Goal: Transaction & Acquisition: Register for event/course

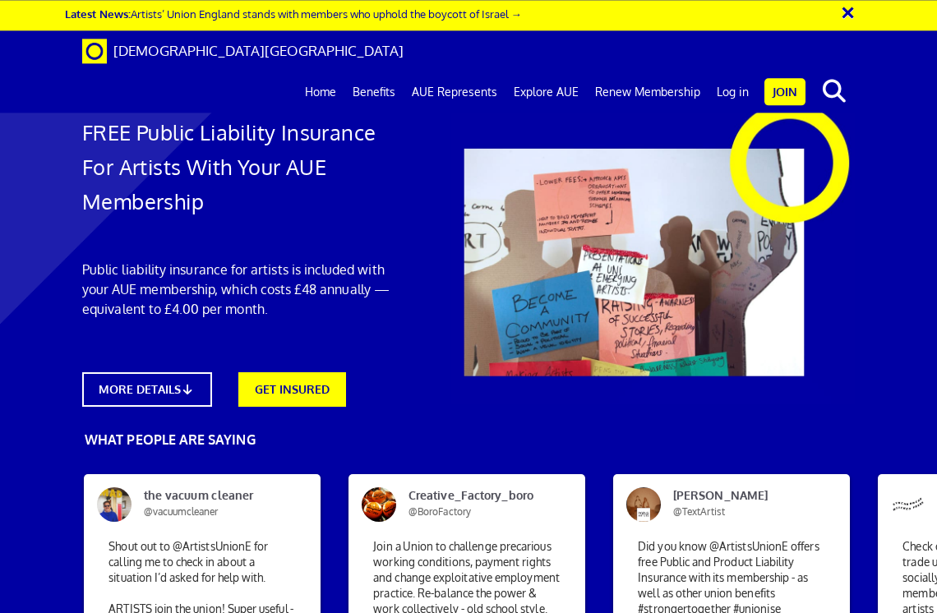
scroll to position [638, 0]
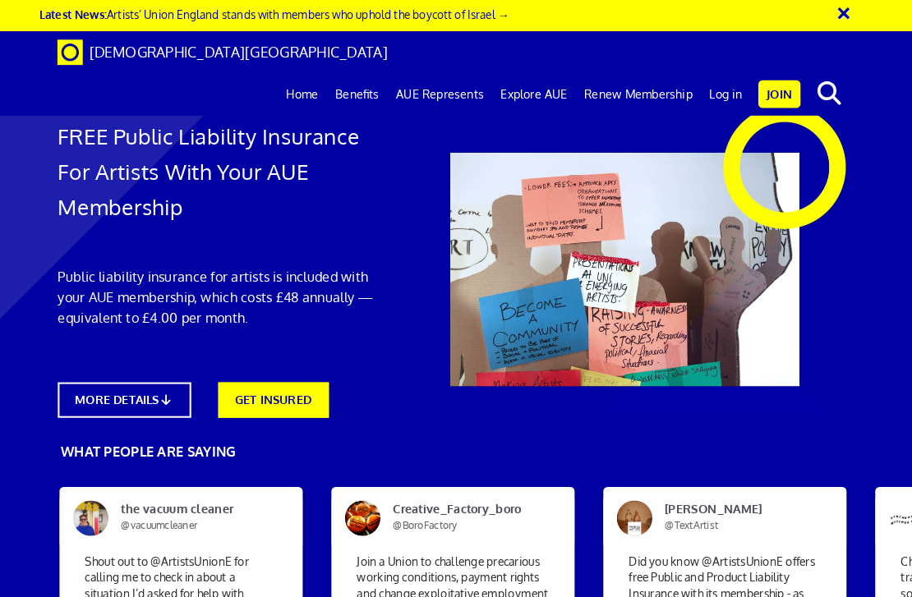
scroll to position [2305, 0]
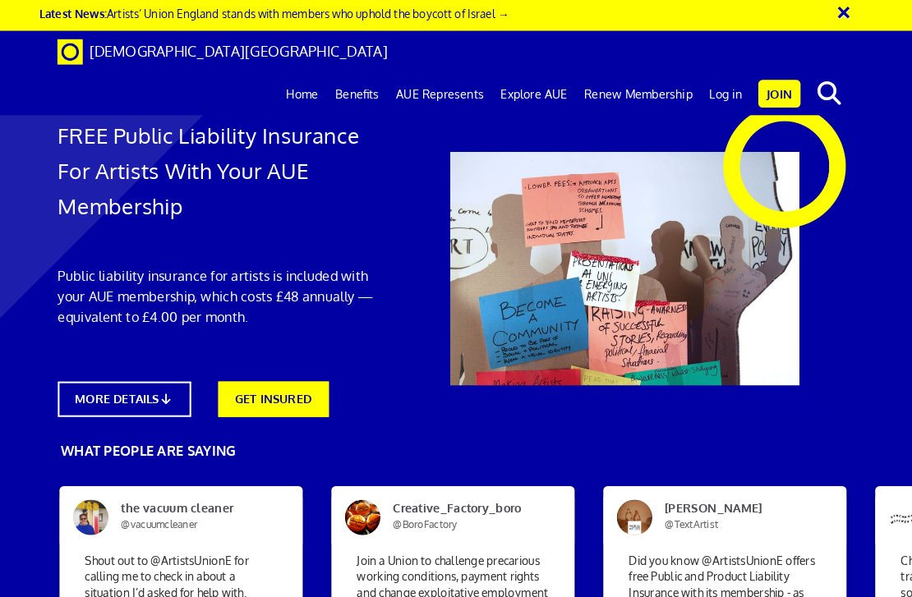
scroll to position [1982, 0]
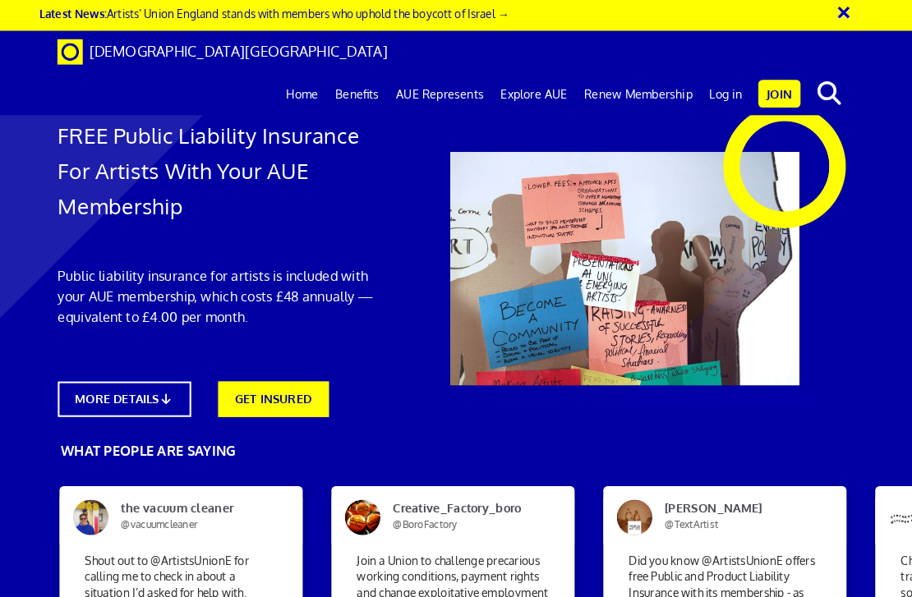
scroll to position [1700, 0]
click at [351, 71] on link "Benefits" at bounding box center [361, 91] width 59 height 41
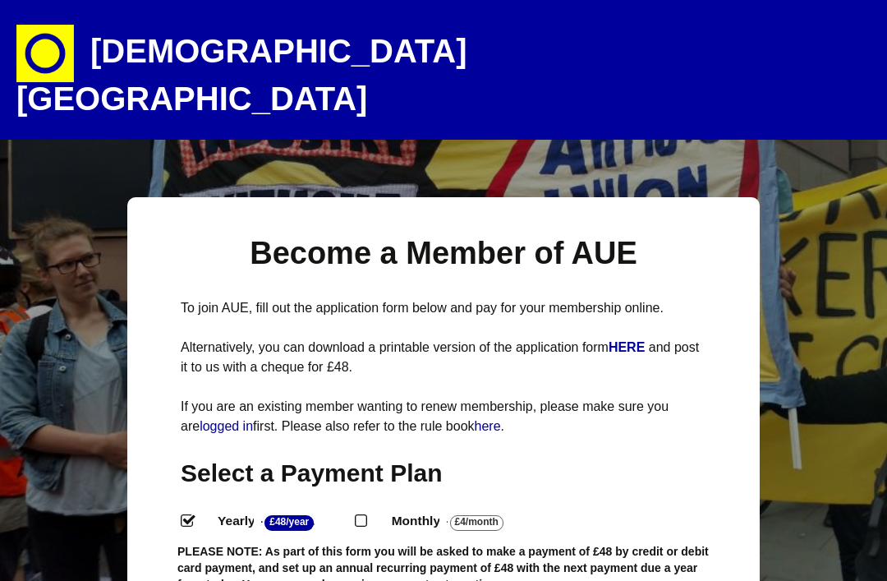
select select
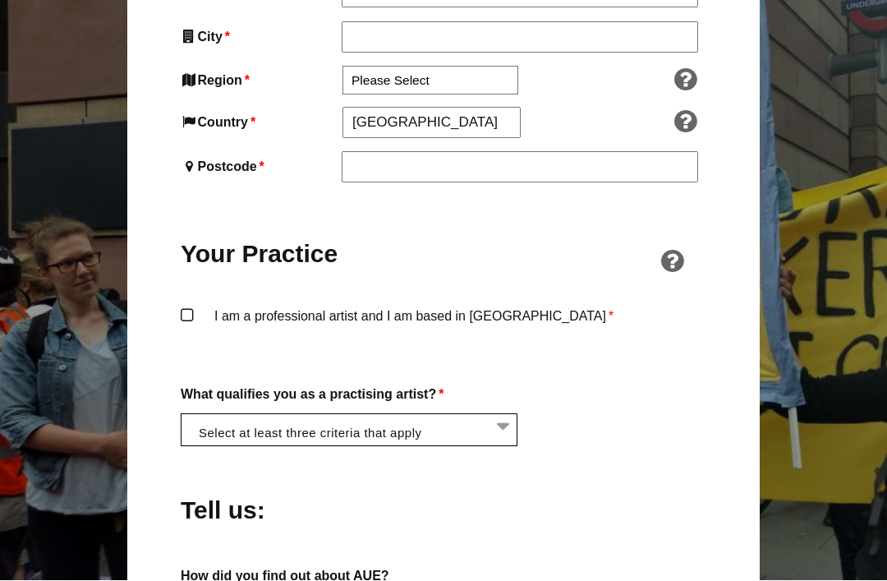
scroll to position [1088, 0]
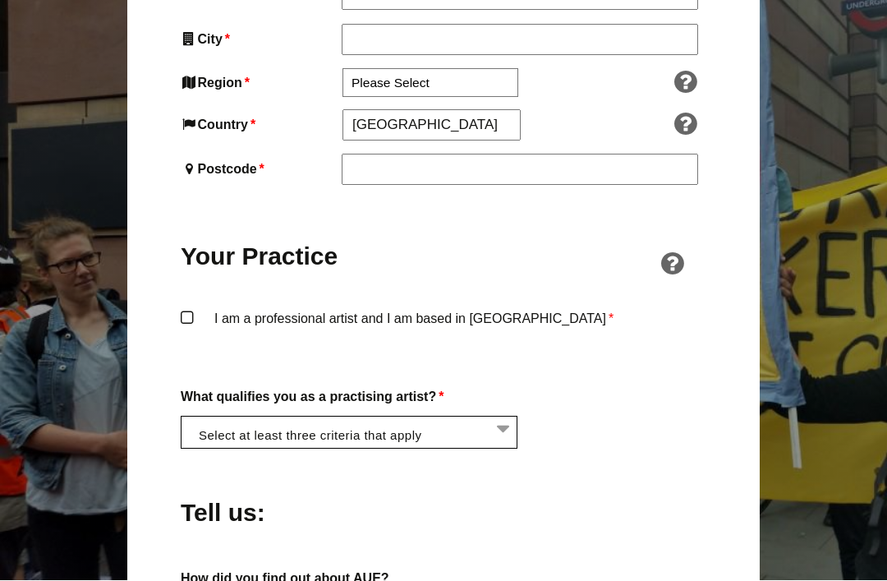
click at [186, 308] on label "I am a professional artist and I am based in England *" at bounding box center [444, 332] width 526 height 49
click at [0, 0] on input "I am a professional artist and I am based in England *" at bounding box center [0, 0] width 0 height 0
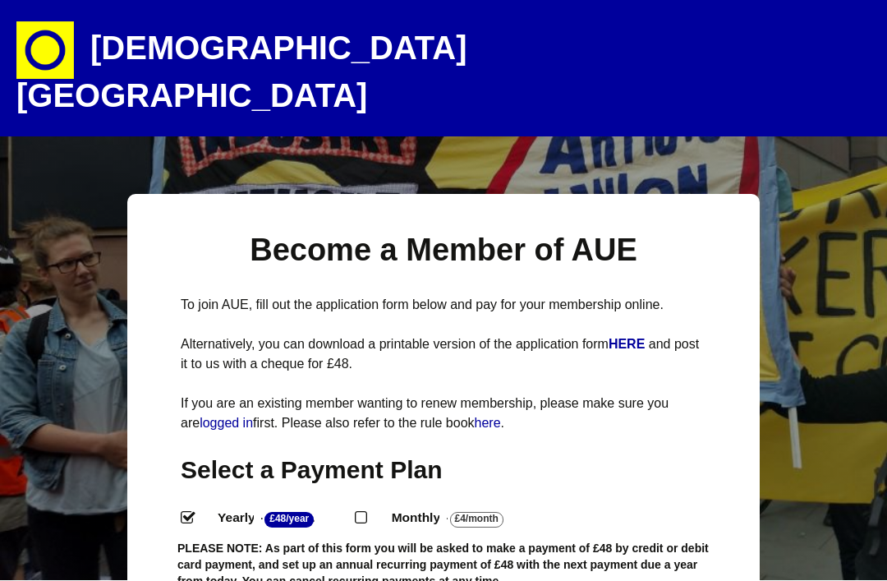
scroll to position [0, 0]
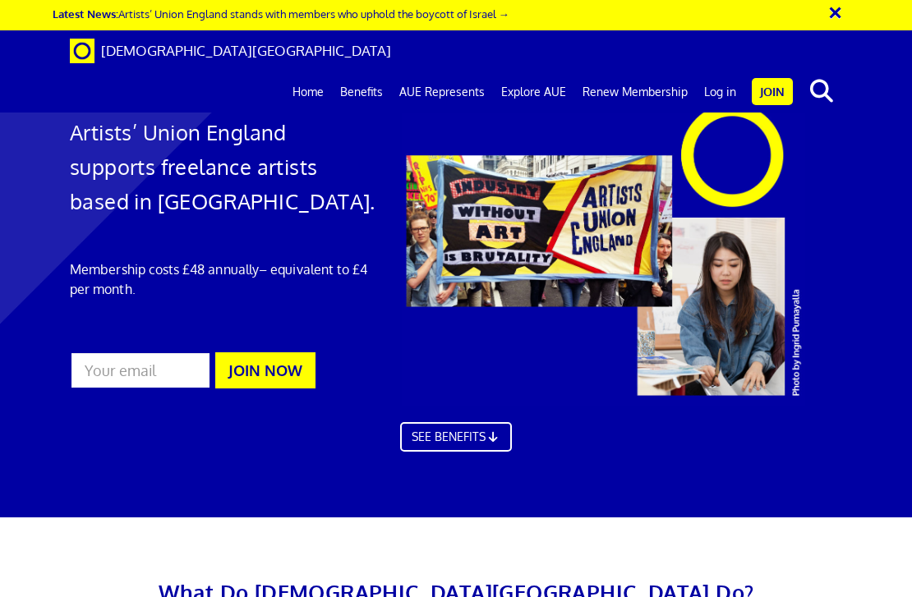
scroll to position [2208, 0]
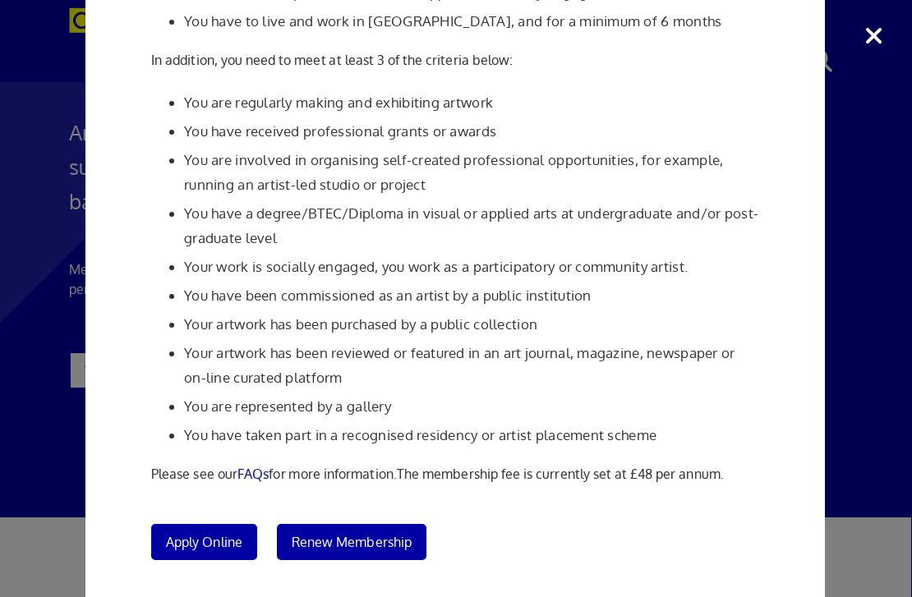
scroll to position [2229, 1]
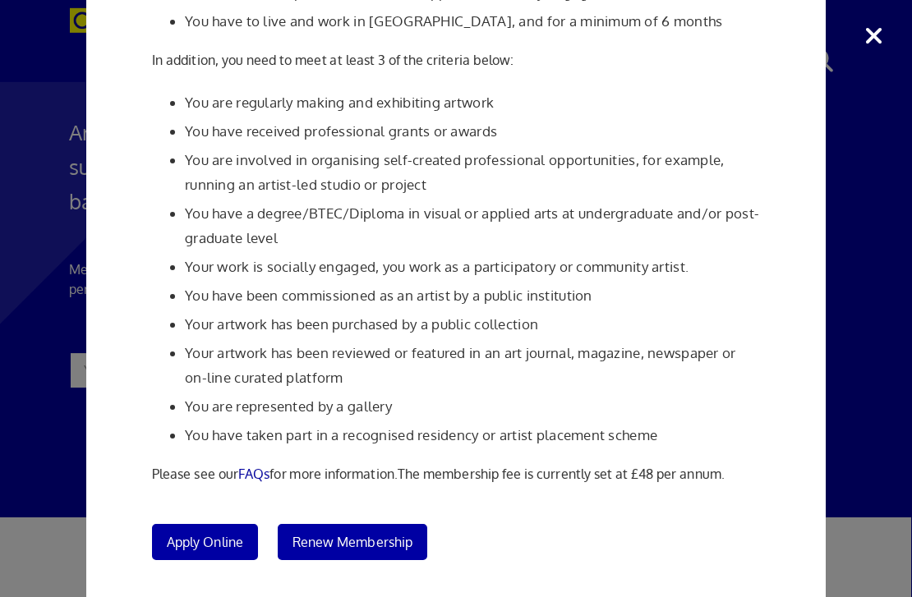
click at [206, 543] on span "Apply Online" at bounding box center [205, 542] width 76 height 16
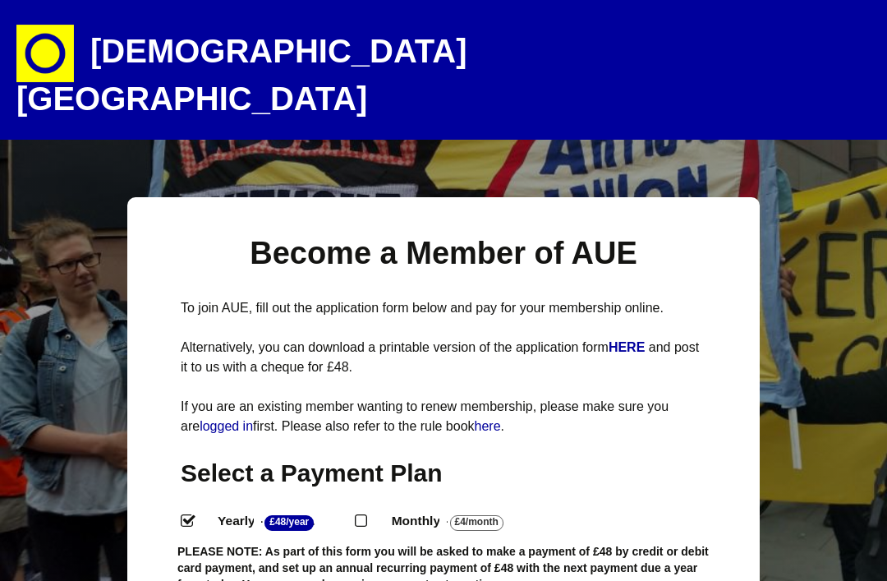
select select
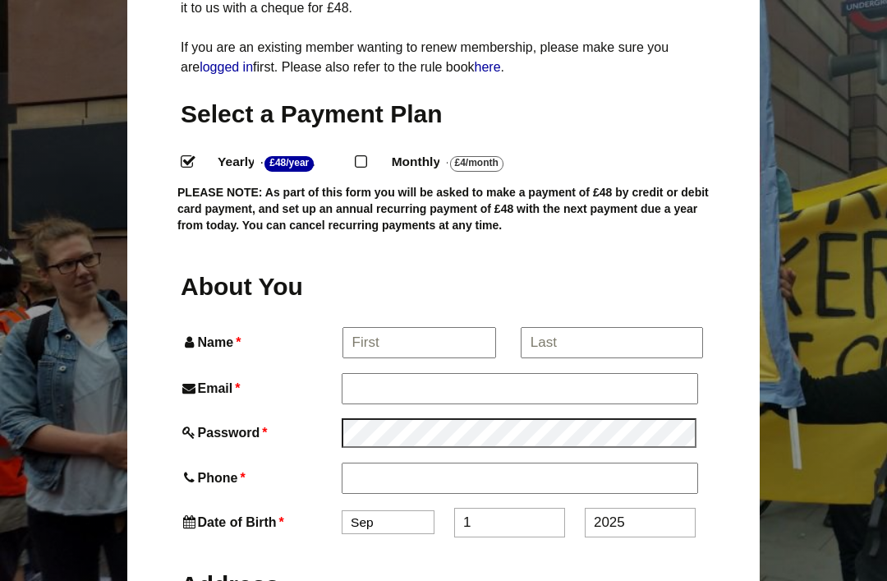
scroll to position [360, 0]
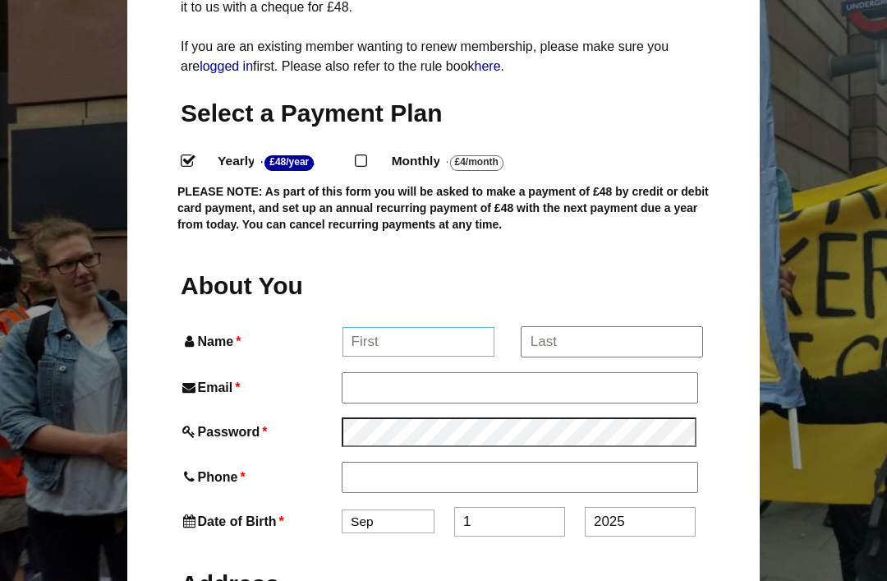
click at [386, 327] on input "Name *" at bounding box center [419, 342] width 153 height 30
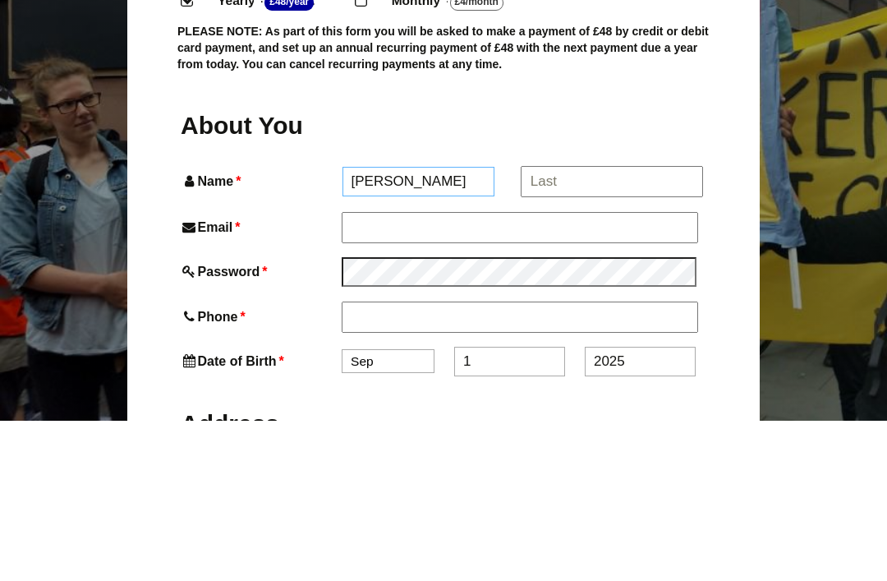
type input "Stephanie"
click at [572, 327] on input "*" at bounding box center [612, 342] width 182 height 30
type input "Bogacki"
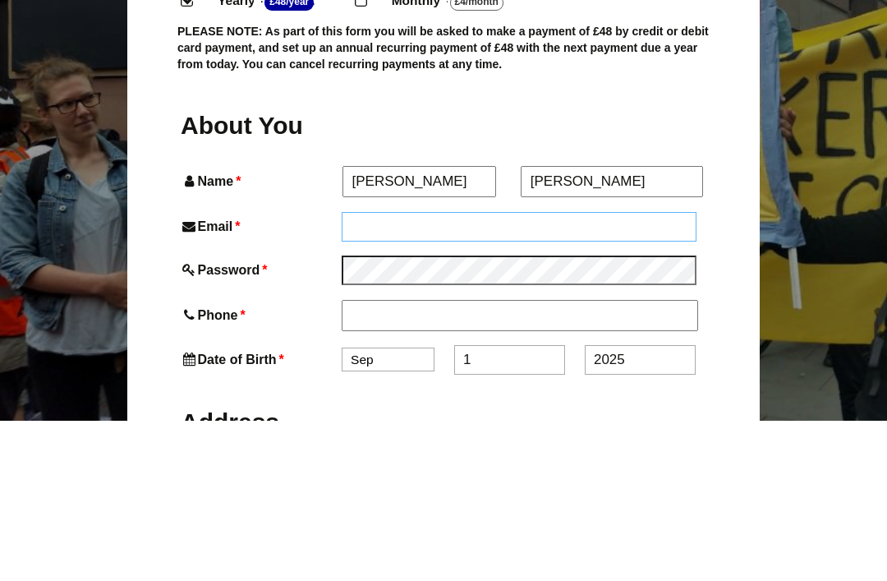
click at [398, 372] on input "Email *" at bounding box center [519, 387] width 355 height 30
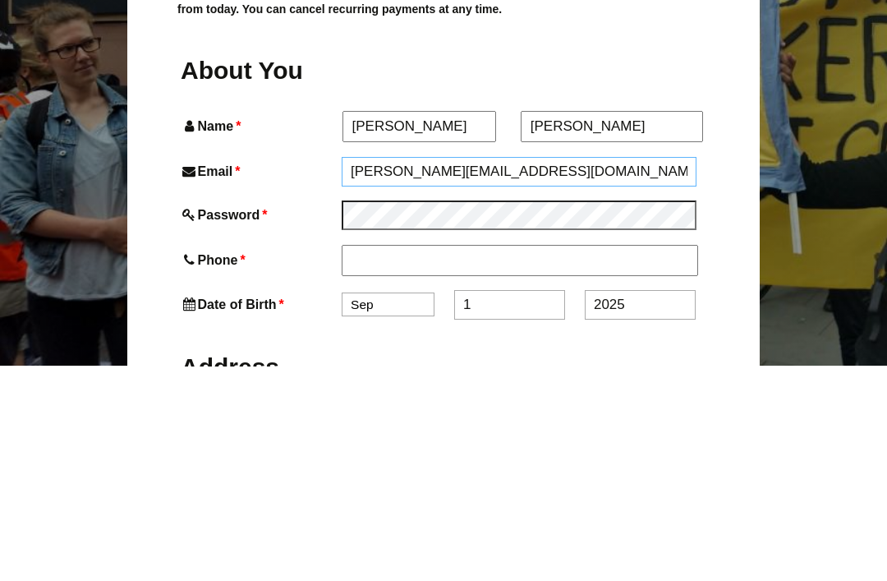
type input "Stephanie.bogacki05@btinternet.com"
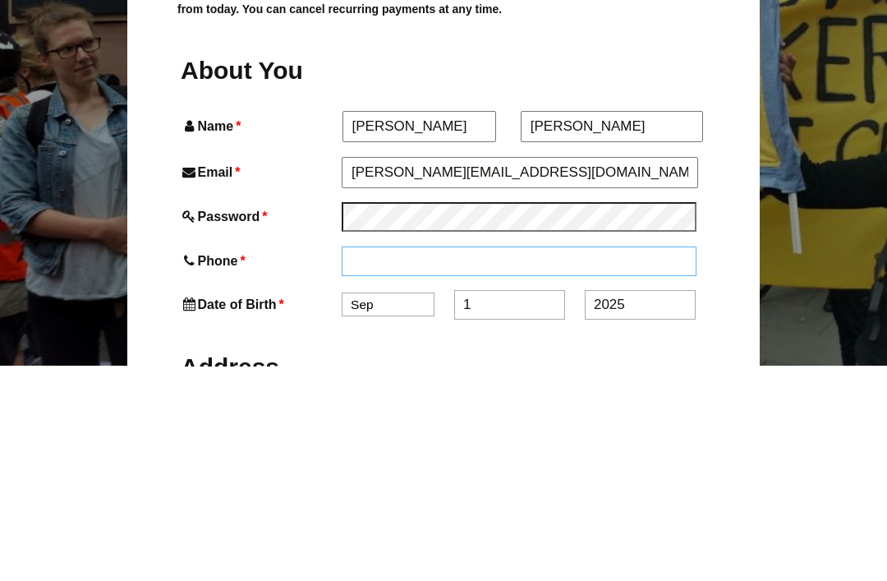
click at [395, 462] on input "Phone *" at bounding box center [519, 477] width 355 height 30
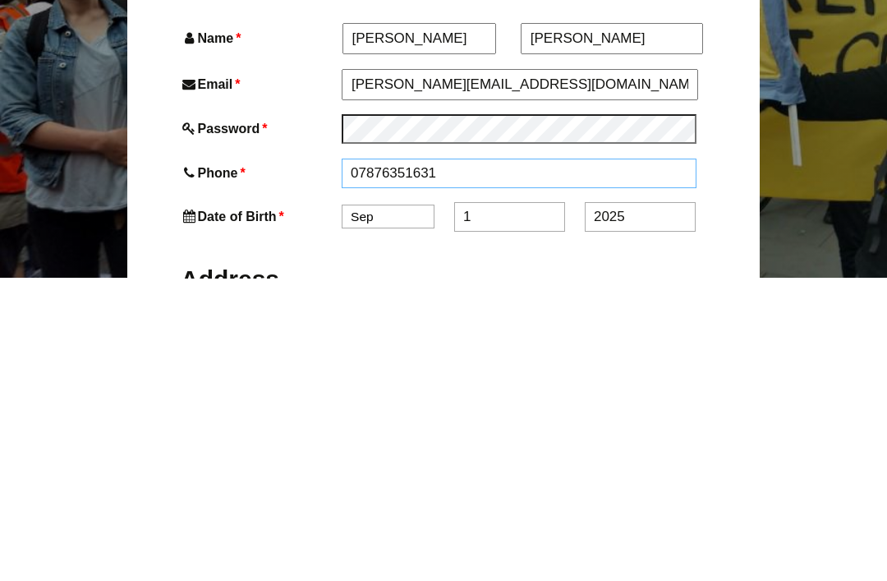
type input "07876351631"
click at [388, 509] on select "Jan Feb Mar Apr May Jun Jul Aug Sep Oct Nov Dec" at bounding box center [388, 521] width 93 height 24
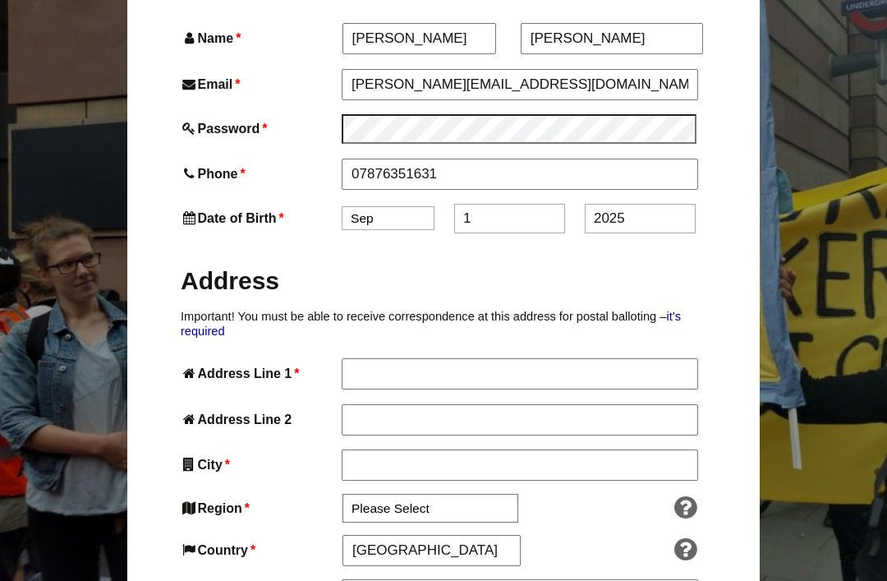
select select "3"
click at [495, 204] on input "1" at bounding box center [509, 219] width 111 height 30
type input "1"
type input "5"
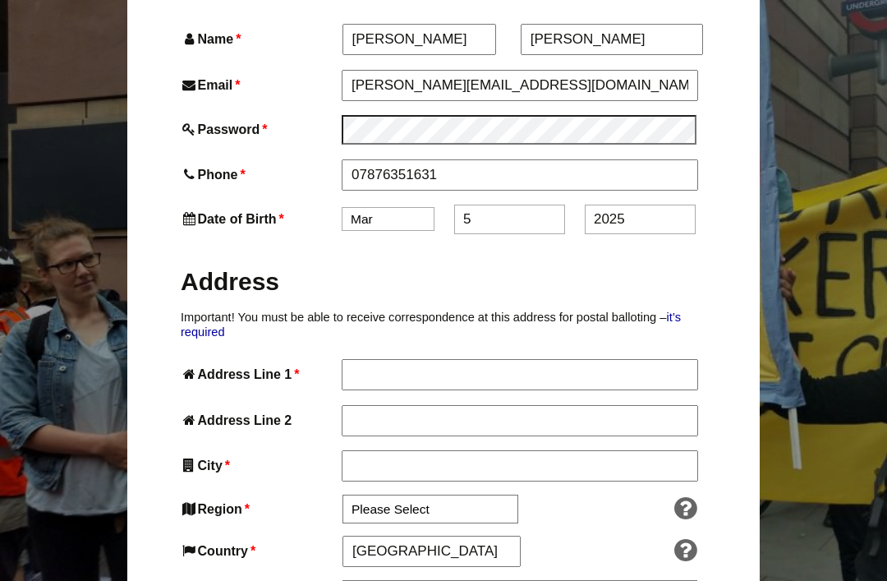
click at [641, 205] on input "2025" at bounding box center [640, 220] width 111 height 30
type input "2"
type input "1974"
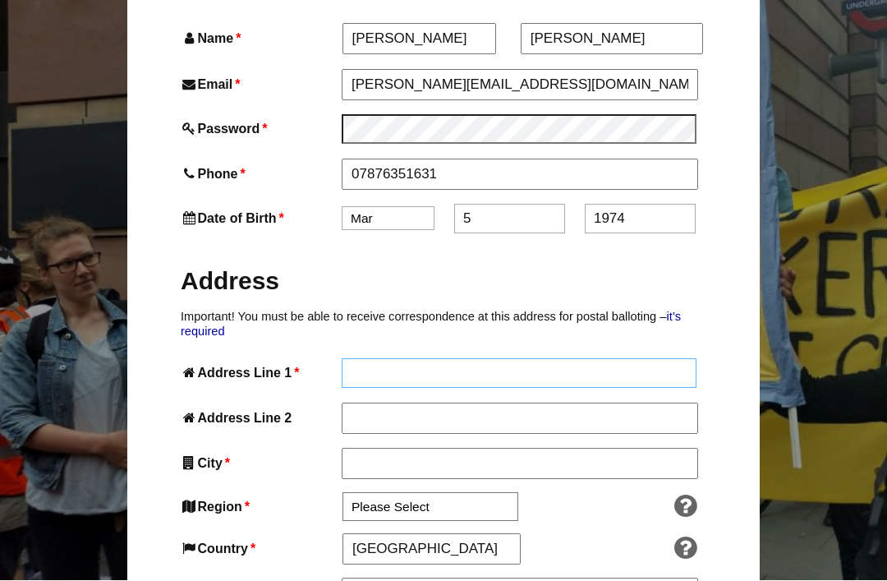
click at [398, 359] on input "Address Line 1 *" at bounding box center [519, 374] width 355 height 30
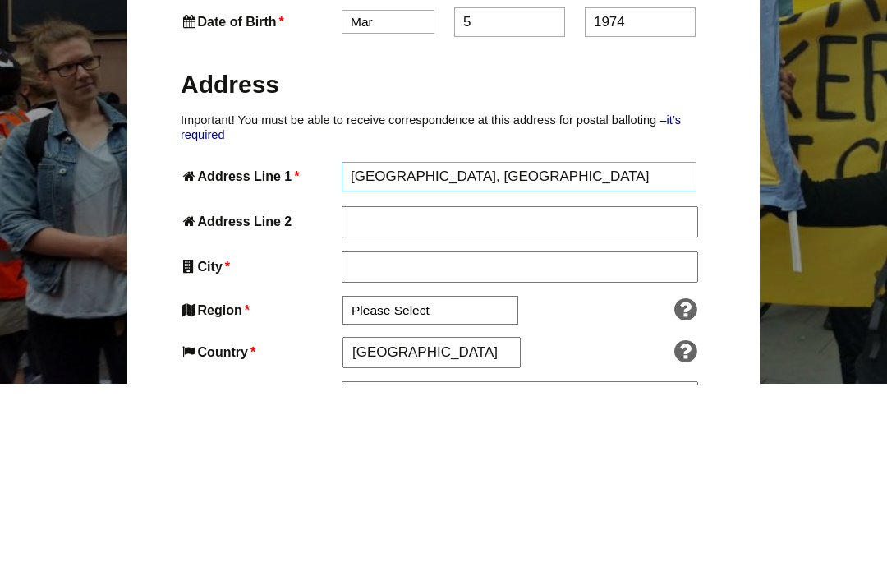
type input "Barnfields, Town End Lane"
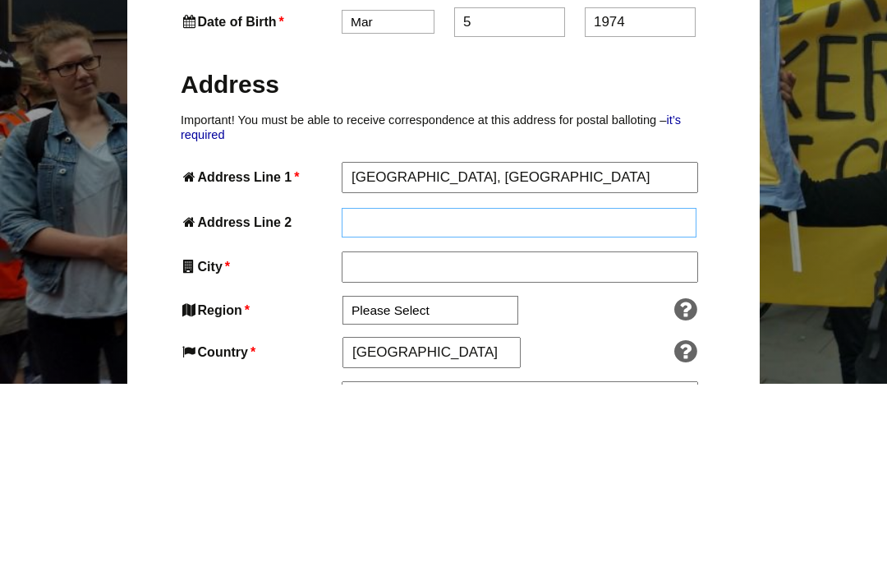
click at [389, 405] on input "Address Line 2" at bounding box center [519, 420] width 355 height 30
type input "Swinscoe"
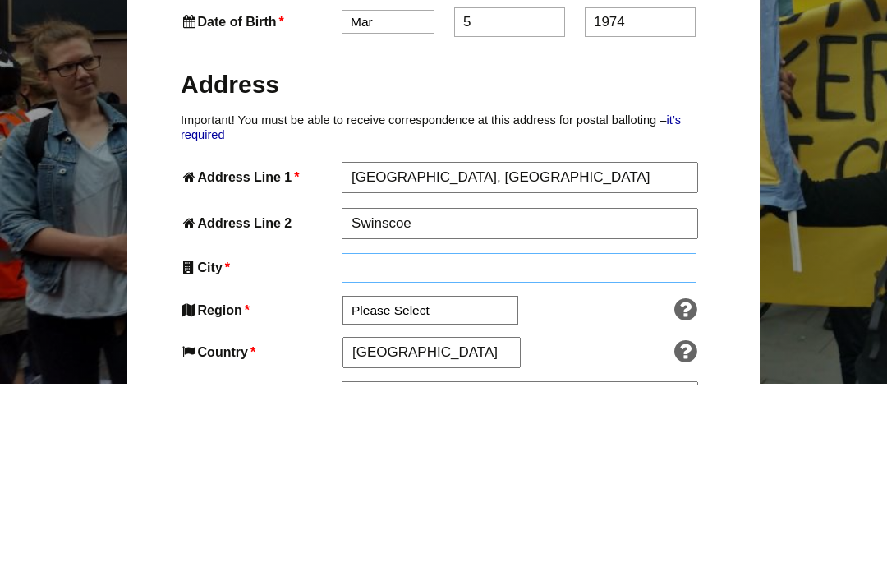
click at [385, 450] on input "City *" at bounding box center [519, 465] width 355 height 30
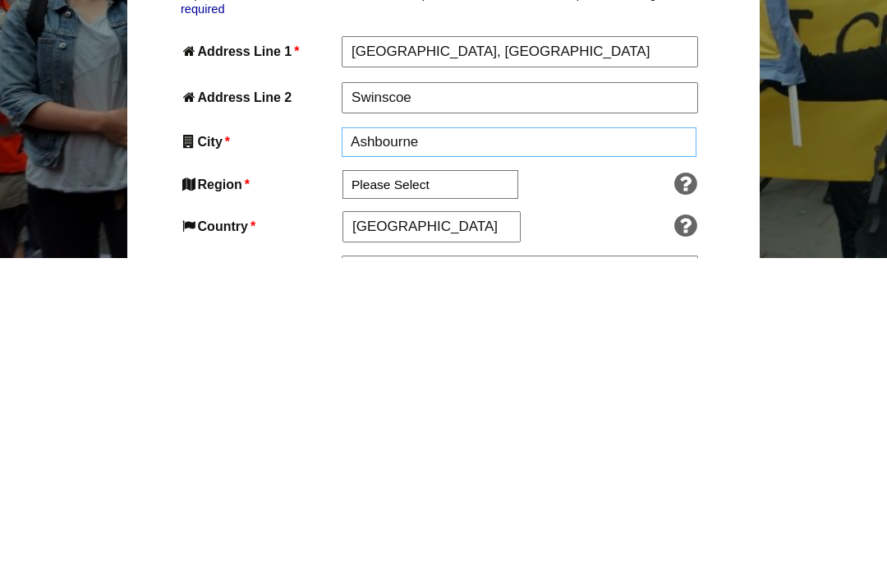
type input "Ashbourne"
click at [419, 495] on select "Please Select South East England London North West England East of England West…" at bounding box center [431, 509] width 176 height 29
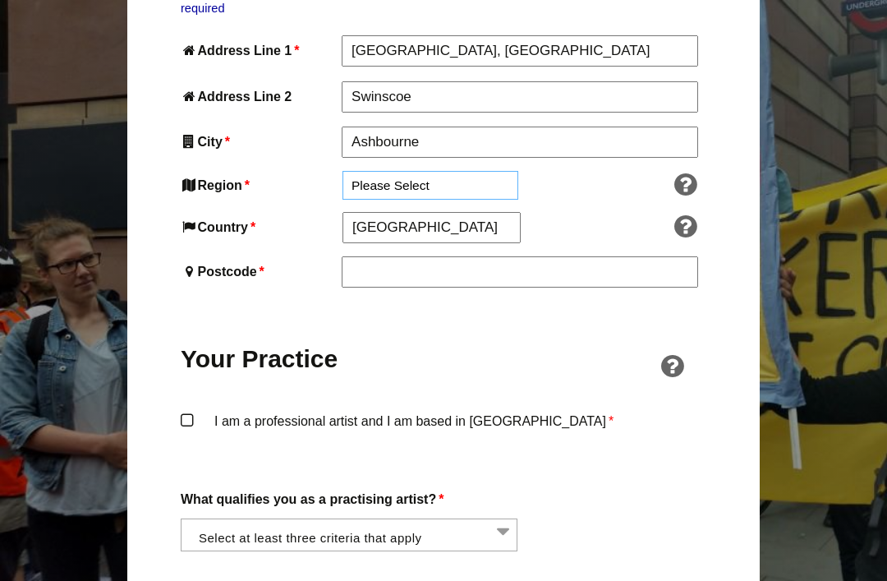
select select "[GEOGRAPHIC_DATA]"
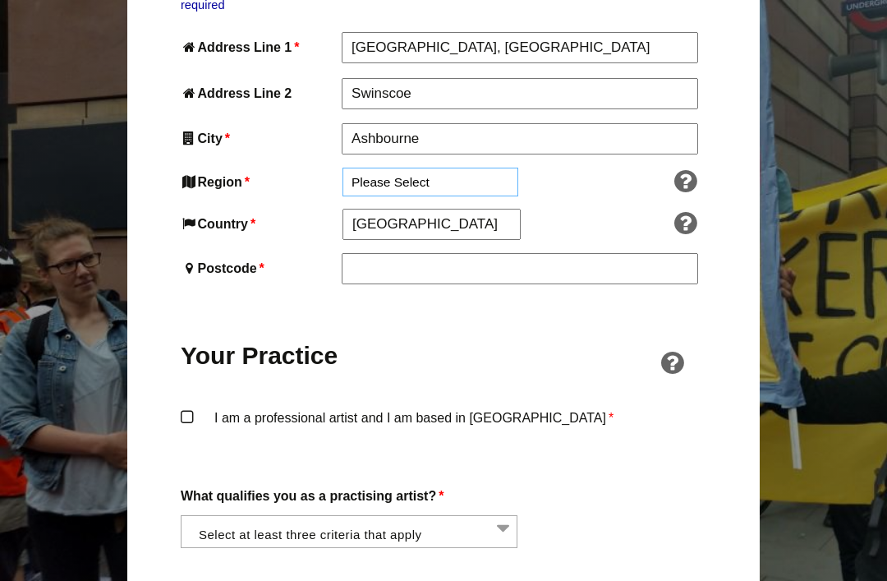
scroll to position [998, 0]
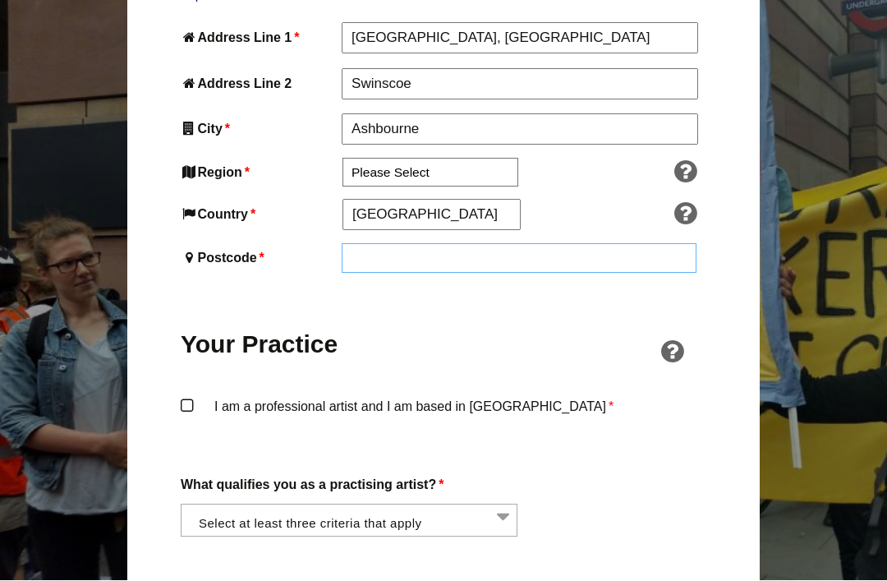
click at [378, 244] on input "Postcode *" at bounding box center [519, 259] width 355 height 30
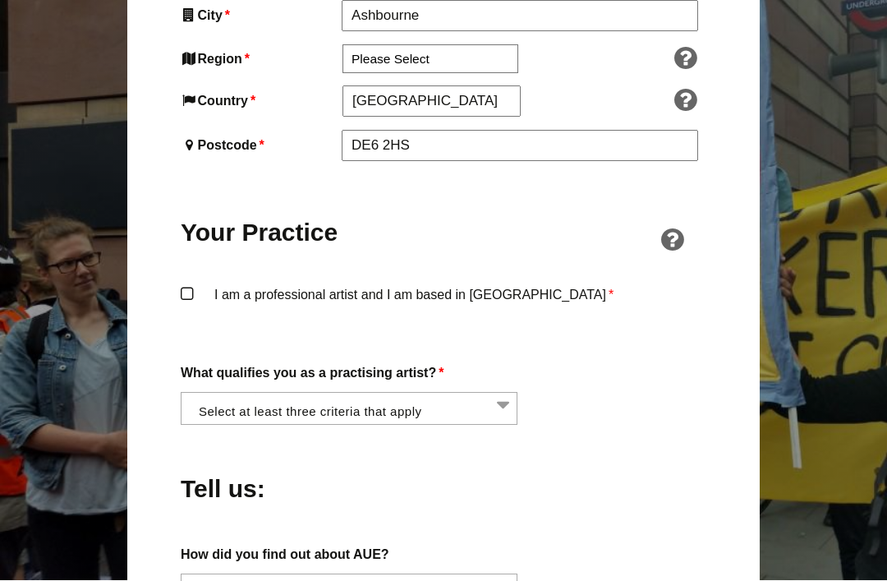
scroll to position [1112, 0]
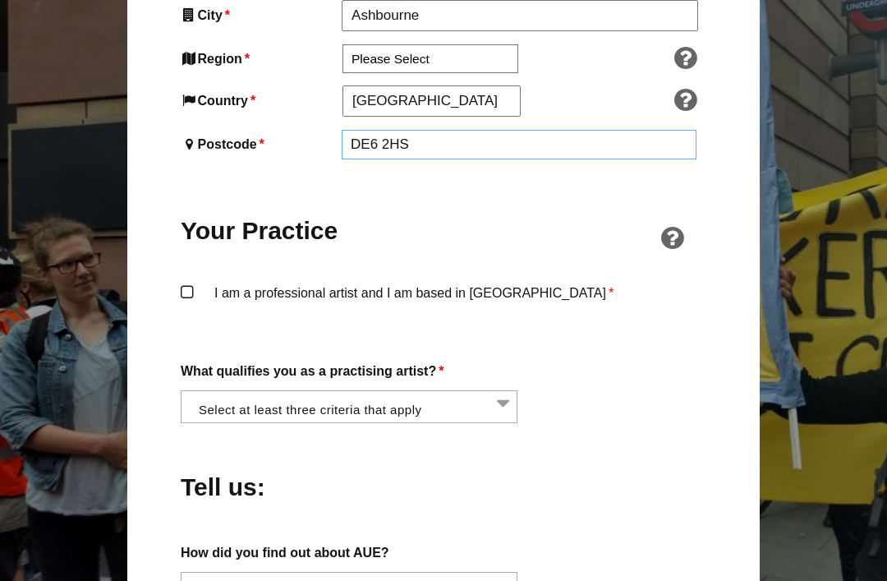
type input "DE6 2HS"
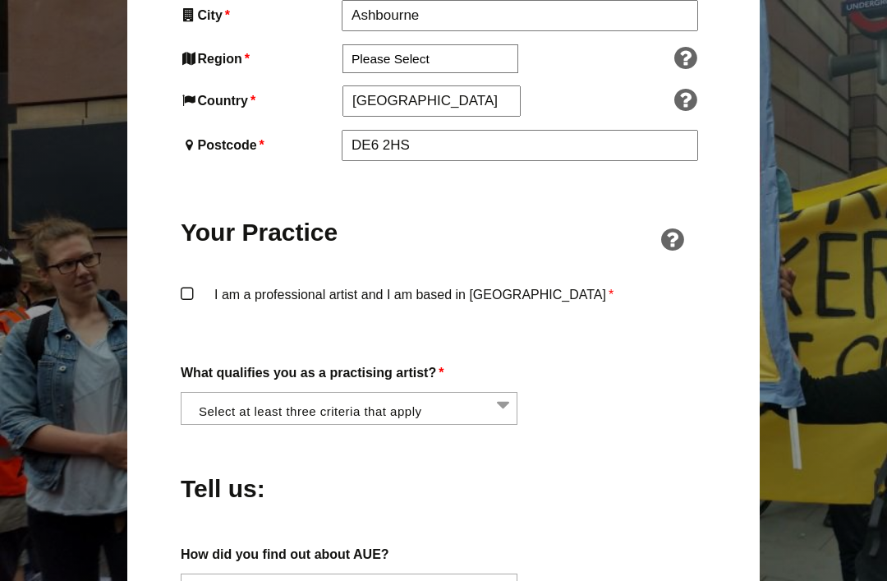
click at [186, 283] on label "I am a professional artist and I am based in England *" at bounding box center [444, 307] width 526 height 49
click at [0, 0] on input "I am a professional artist and I am based in England *" at bounding box center [0, 0] width 0 height 0
click at [369, 393] on li at bounding box center [354, 407] width 337 height 28
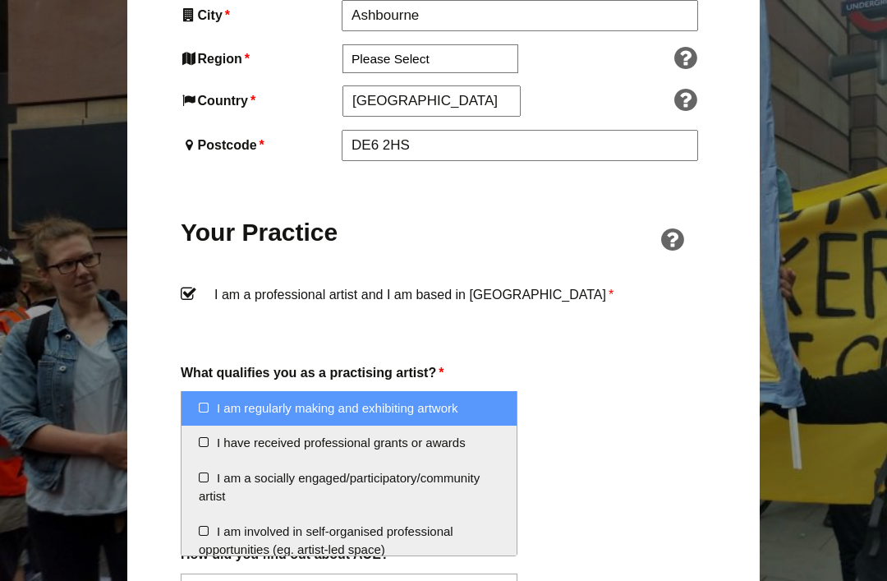
scroll to position [0, 0]
click at [203, 406] on li "I am regularly making and exhibiting artwork" at bounding box center [349, 408] width 335 height 35
select select "regularly_making_and_exhibiting_artwork"
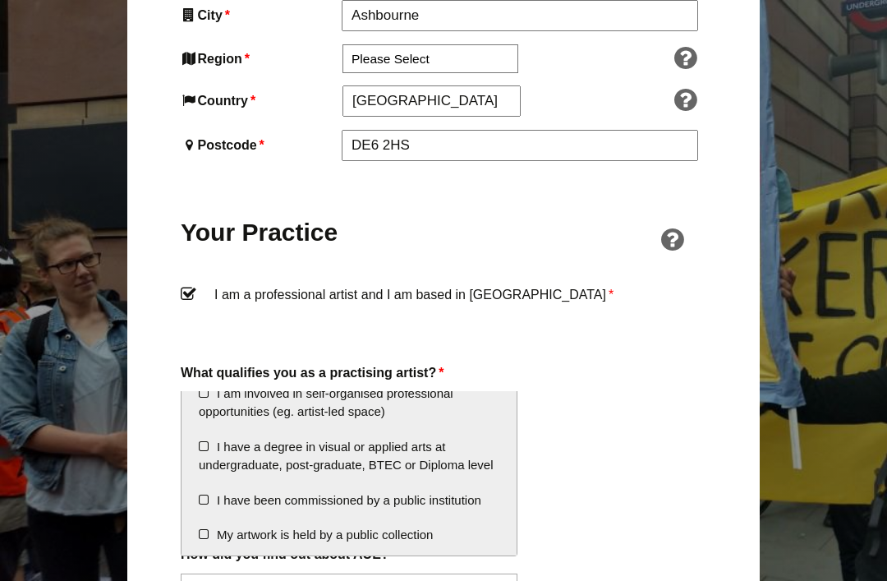
scroll to position [140, 0]
click at [206, 439] on li "I have a degree in visual or applied arts at undergraduate, post-graduate, BTEC…" at bounding box center [349, 454] width 335 height 53
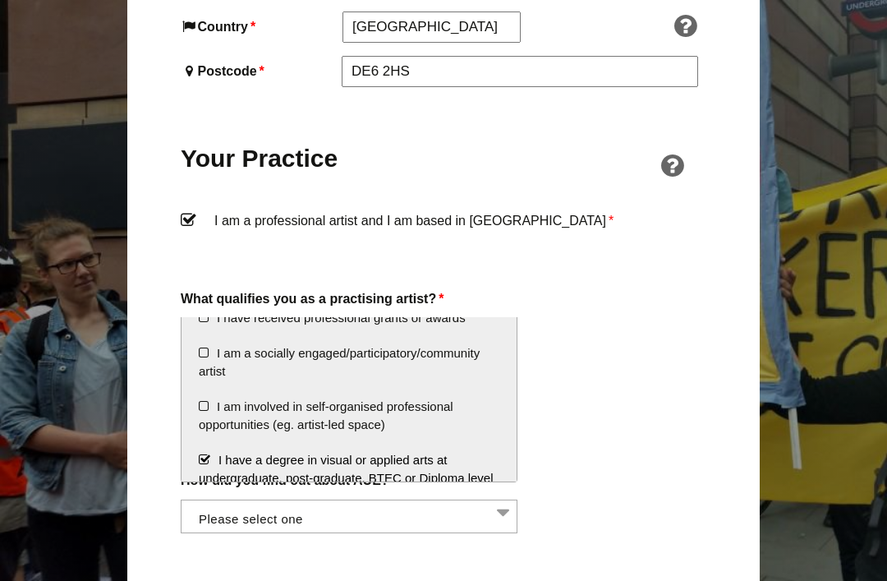
scroll to position [53, 0]
click at [205, 404] on li "I am involved in self-organised professional opportunities (eg. artist-led spac…" at bounding box center [349, 414] width 335 height 53
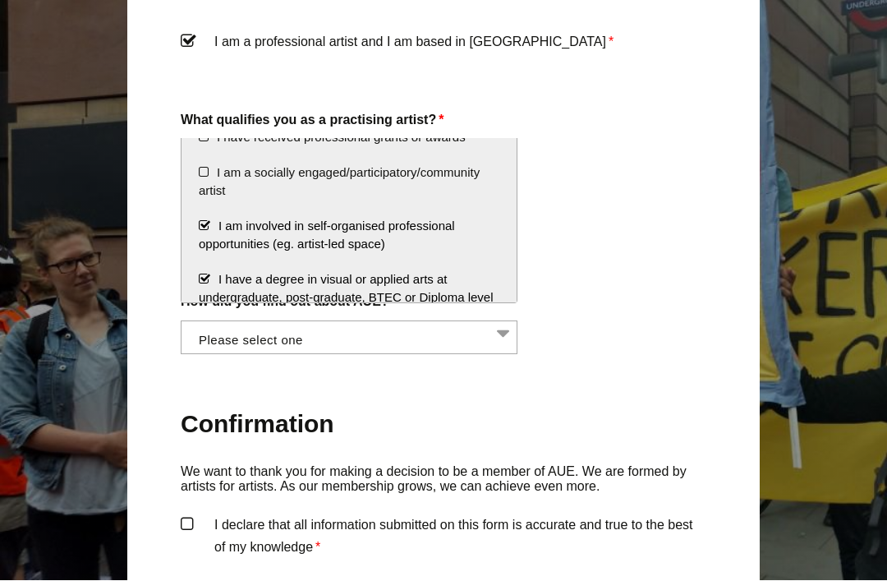
click at [583, 345] on div "About You Name * Stephanie First * Bogacki Last Email * Stephanie.bogacki05@bti…" at bounding box center [444, 15] width 526 height 1502
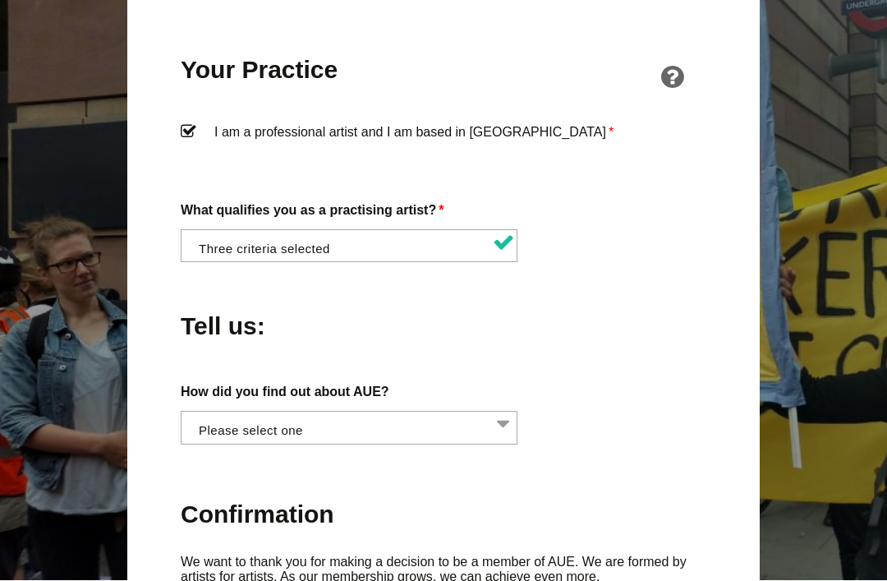
scroll to position [1277, 0]
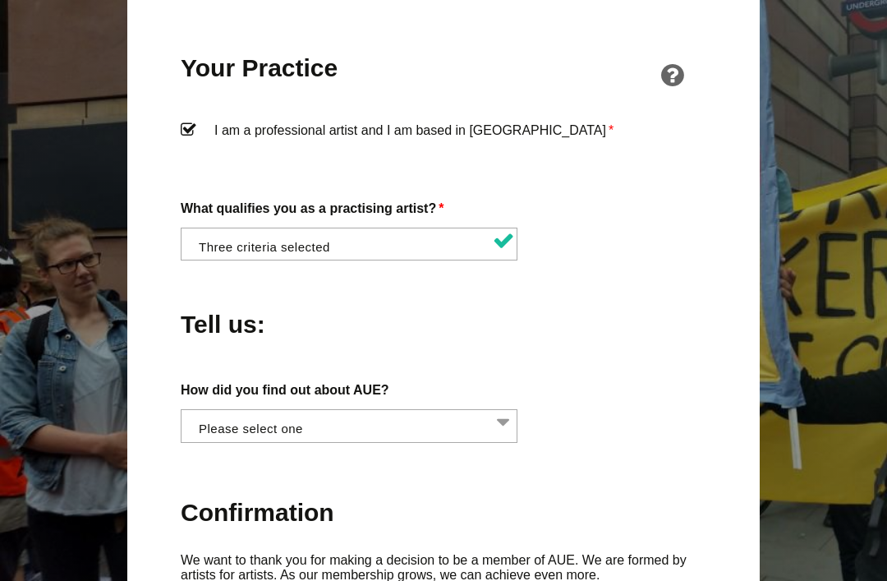
click at [500, 410] on li at bounding box center [354, 424] width 337 height 28
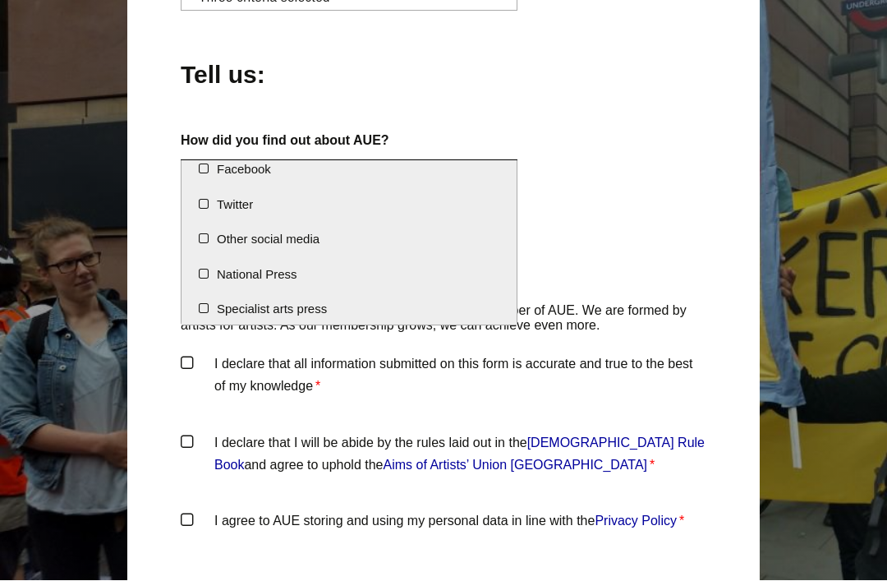
scroll to position [1524, 0]
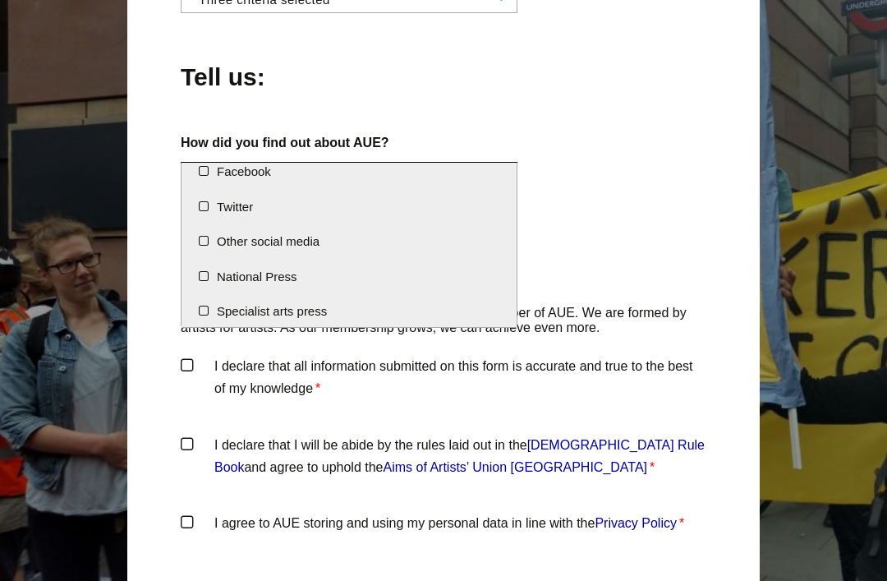
select select "Specialist arts press"
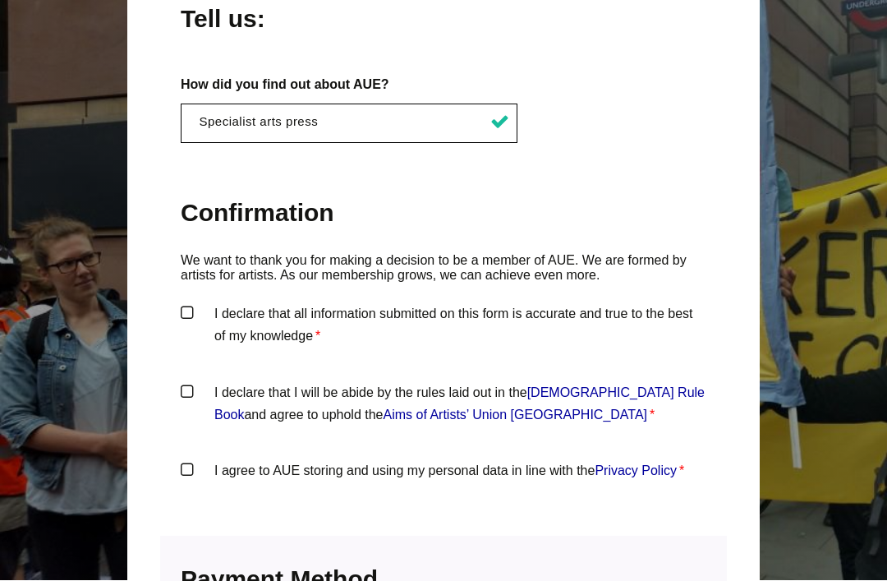
scroll to position [1582, 0]
click at [194, 302] on label "I declare that all information submitted on this form is accurate and true to t…" at bounding box center [444, 326] width 526 height 49
click at [0, 0] on input "I declare that all information submitted on this form is accurate and true to t…" at bounding box center [0, 0] width 0 height 0
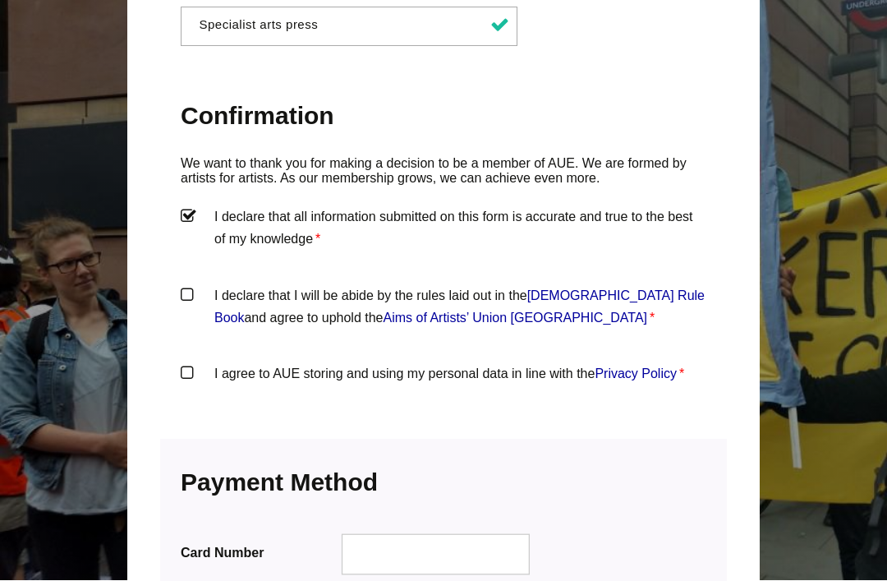
scroll to position [1679, 0]
click at [189, 284] on label "I declare that I will be abide by the rules laid out in the Artists' Union Engl…" at bounding box center [444, 308] width 526 height 49
click at [0, 0] on input "I declare that I will be abide by the rules laid out in the Artists' Union Engl…" at bounding box center [0, 0] width 0 height 0
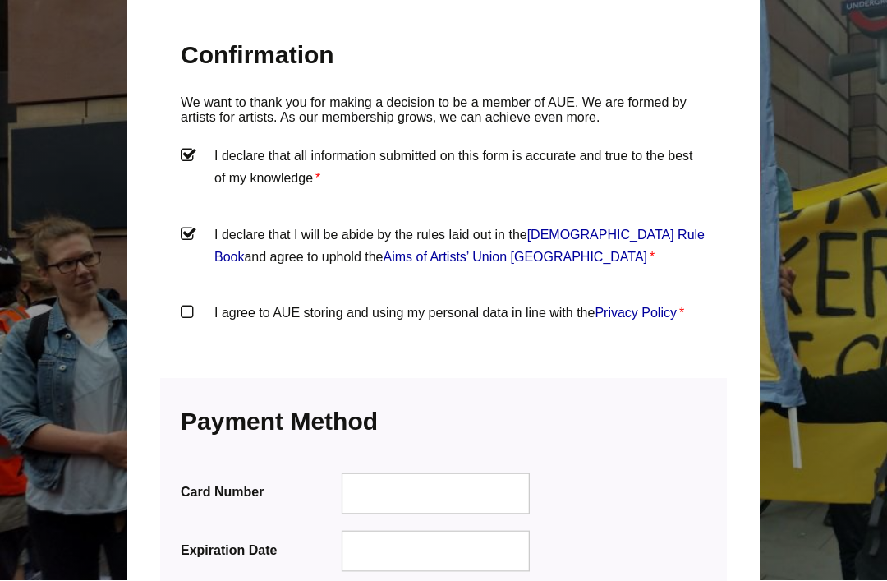
scroll to position [1740, 0]
click at [185, 302] on label "I agree to AUE storing and using my personal data in line with the Privacy Poli…" at bounding box center [444, 326] width 526 height 49
click at [0, 0] on input "I agree to AUE storing and using my personal data in line with the Privacy Poli…" at bounding box center [0, 0] width 0 height 0
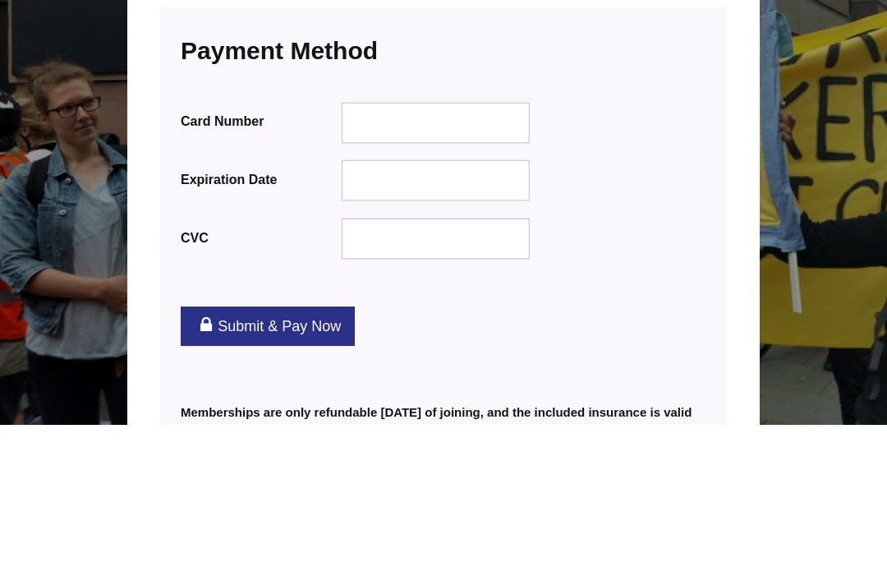
scroll to position [2111, 0]
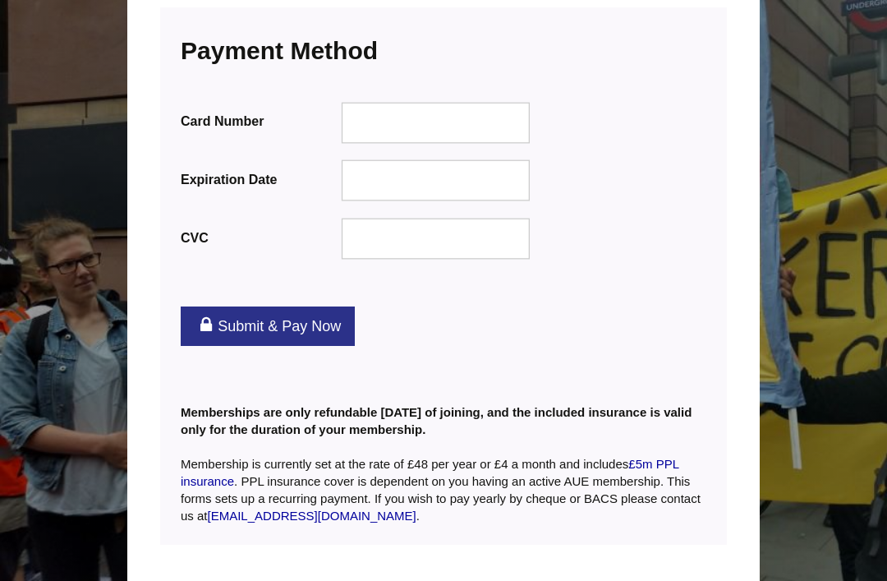
click at [264, 306] on link "Submit & Pay Now" at bounding box center [268, 325] width 174 height 39
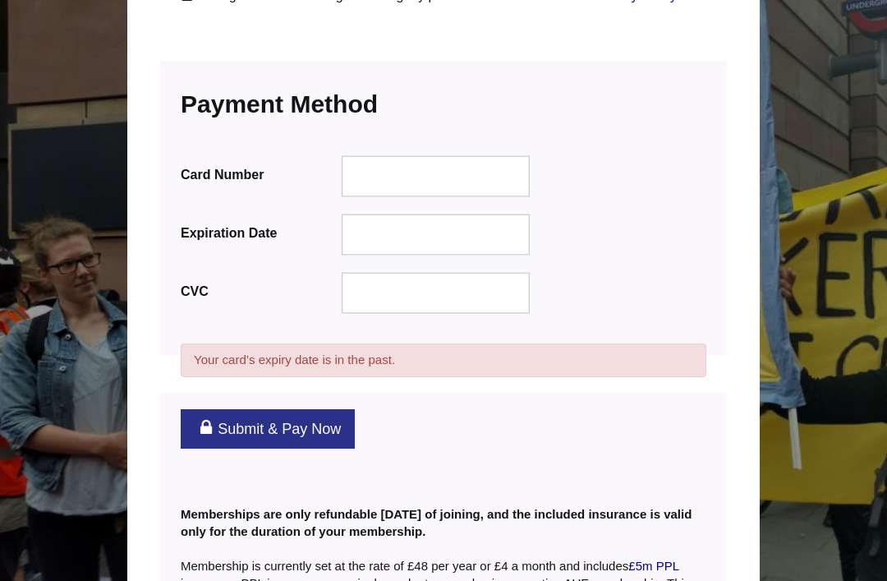
click at [293, 409] on link "Submit & Pay Now" at bounding box center [268, 428] width 174 height 39
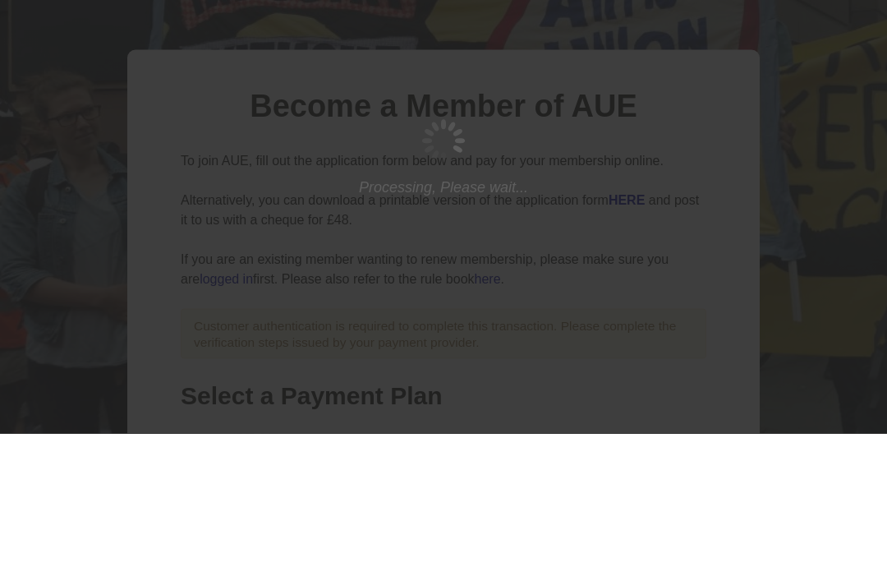
scroll to position [148, 0]
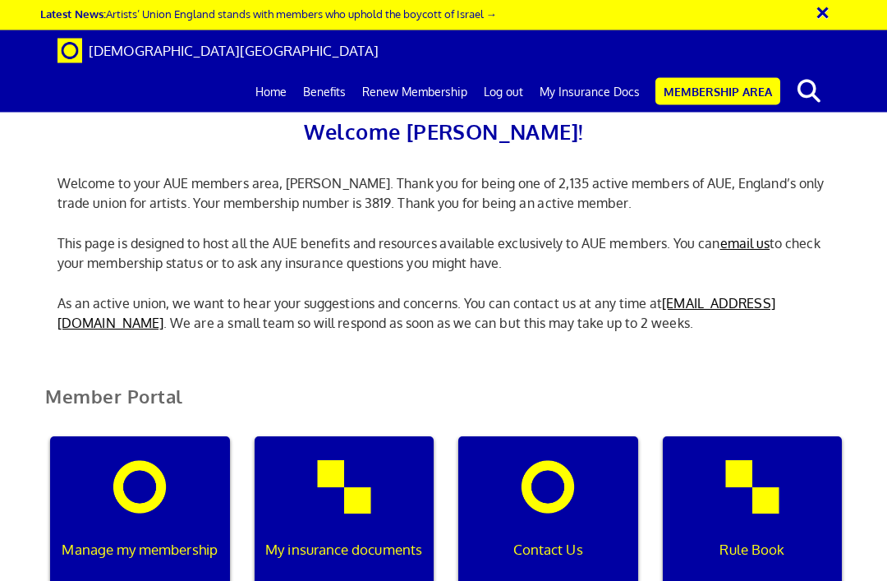
scroll to position [852, 0]
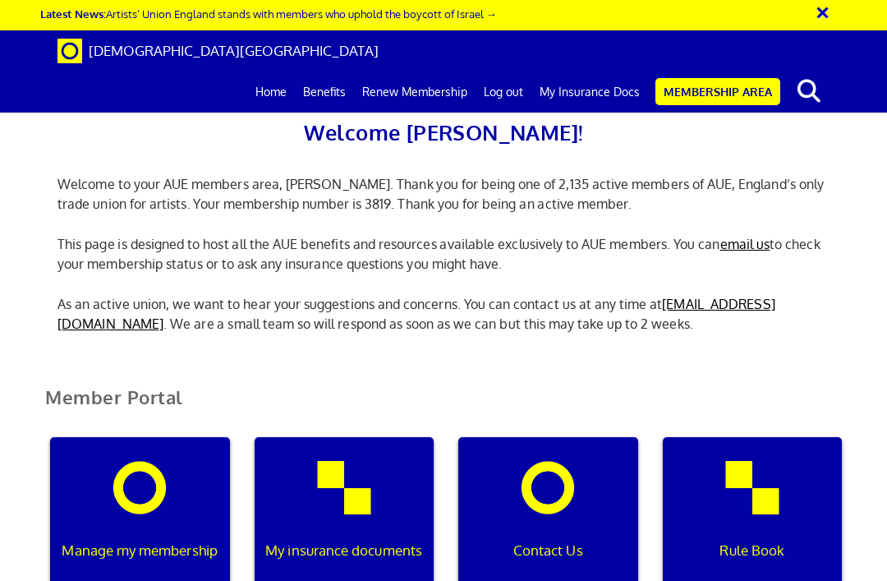
click at [590, 71] on link "My Insurance Docs" at bounding box center [590, 91] width 117 height 41
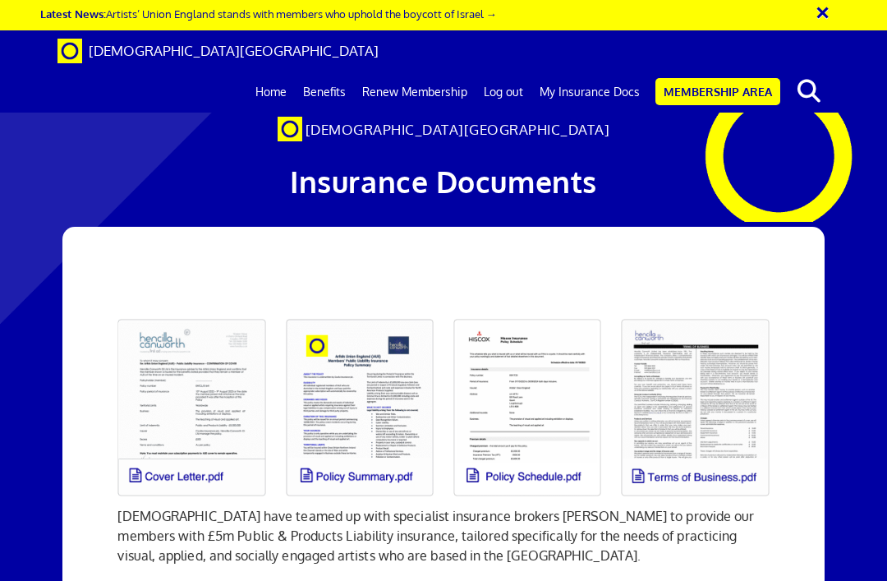
scroll to position [48, 0]
click at [179, 337] on link at bounding box center [192, 407] width 168 height 197
click at [359, 352] on link at bounding box center [360, 407] width 168 height 197
click at [535, 343] on link at bounding box center [528, 407] width 168 height 197
click at [707, 349] on link at bounding box center [695, 407] width 168 height 197
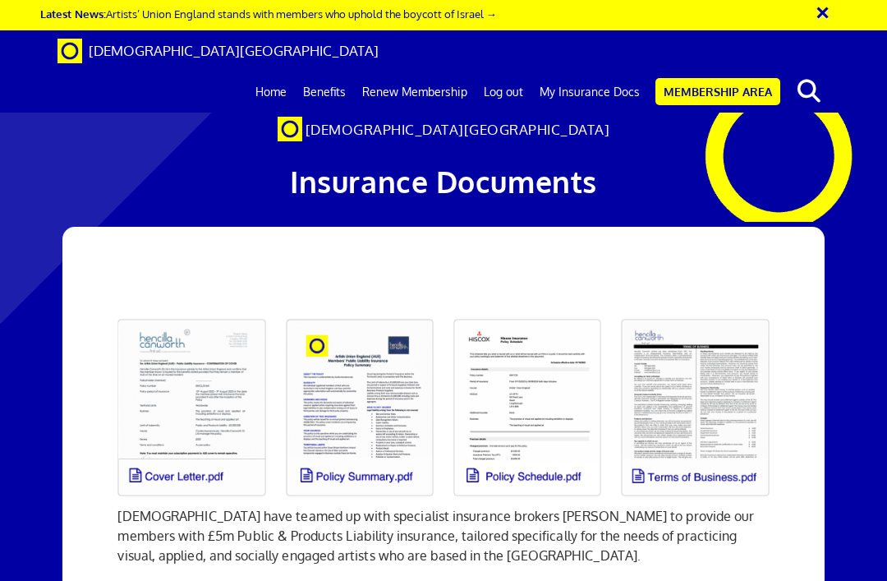
click at [191, 326] on link at bounding box center [192, 407] width 168 height 197
click at [544, 329] on link at bounding box center [528, 407] width 168 height 197
click at [590, 71] on link "My Insurance Docs" at bounding box center [590, 91] width 117 height 41
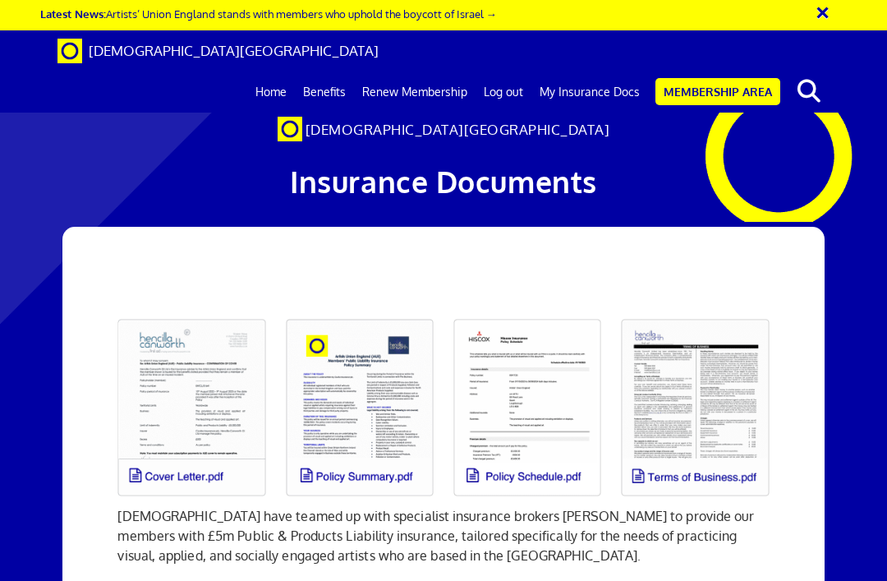
click at [594, 71] on link "My Insurance Docs" at bounding box center [590, 91] width 117 height 41
click at [184, 426] on link at bounding box center [192, 407] width 168 height 197
click at [503, 71] on link "Log out" at bounding box center [504, 91] width 56 height 41
click at [510, 71] on link "Log out" at bounding box center [504, 91] width 56 height 41
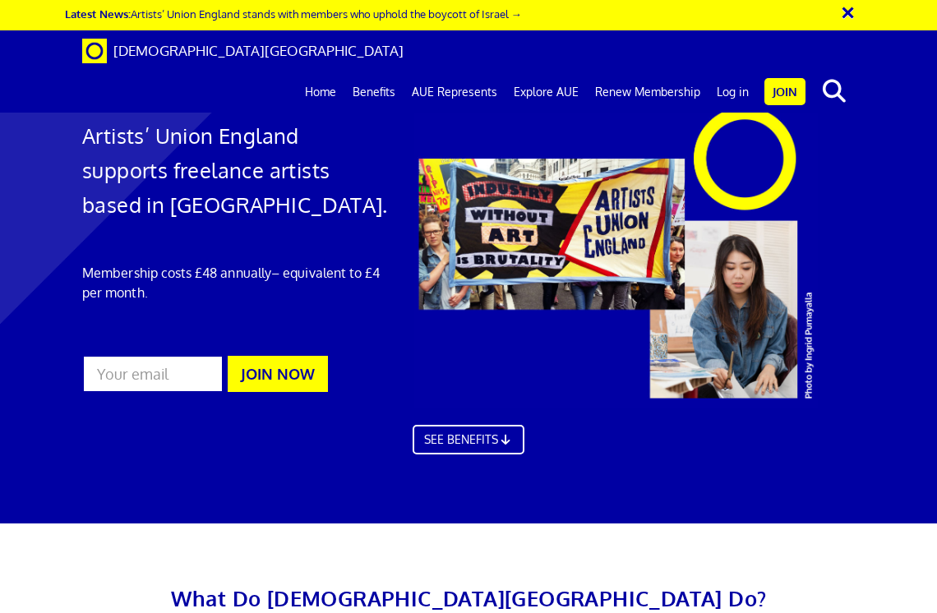
scroll to position [4, 0]
click at [723, 71] on link "Log in" at bounding box center [732, 91] width 48 height 41
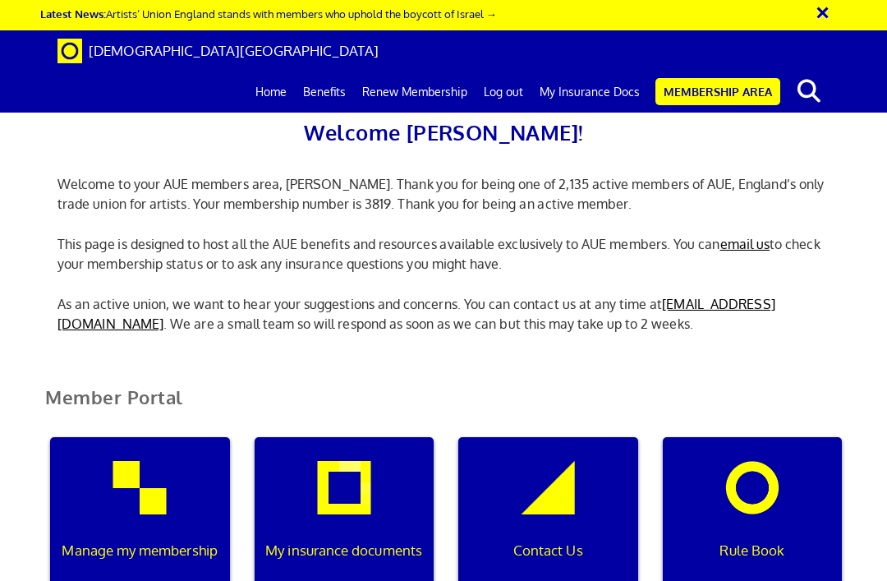
scroll to position [0, 5]
click at [584, 71] on link "My Insurance Docs" at bounding box center [590, 91] width 117 height 41
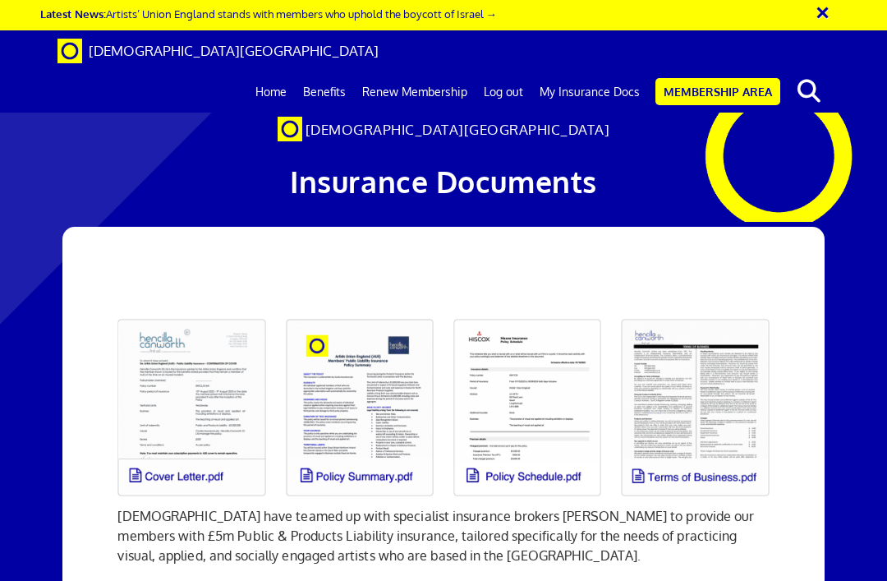
click at [209, 401] on link at bounding box center [192, 407] width 168 height 197
click at [506, 71] on link "Log out" at bounding box center [504, 91] width 56 height 41
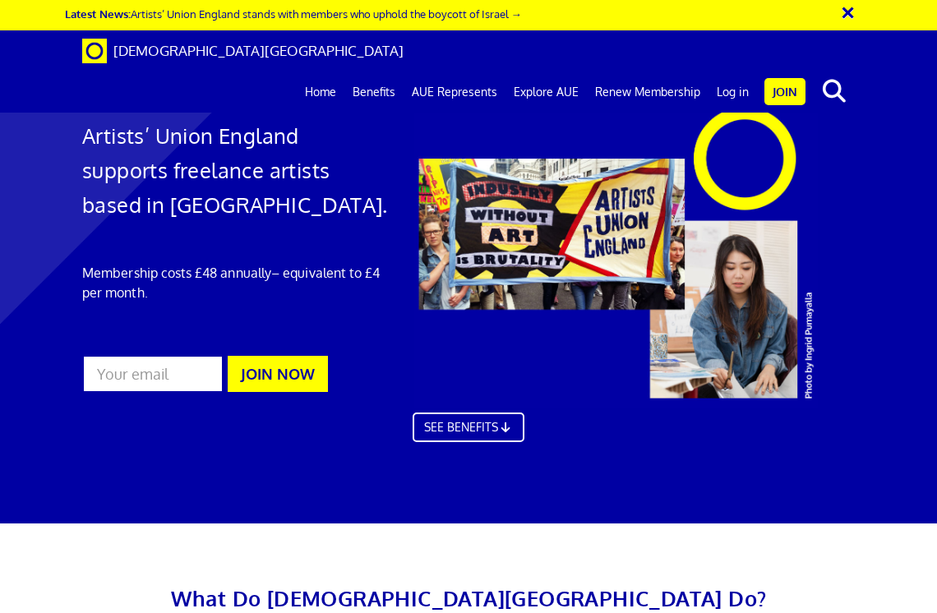
scroll to position [4, 0]
click at [732, 71] on link "Log in" at bounding box center [732, 91] width 48 height 41
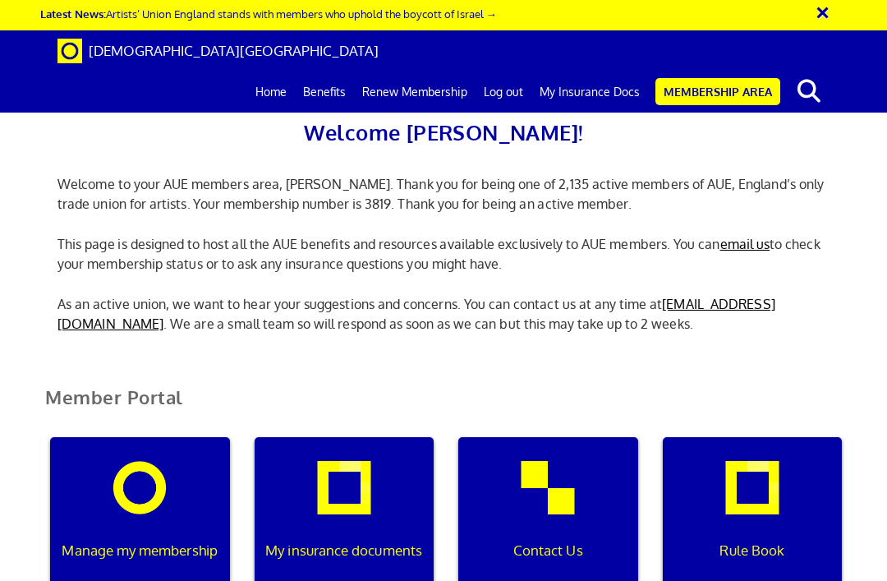
scroll to position [0, 5]
click at [600, 71] on link "My Insurance Docs" at bounding box center [590, 91] width 117 height 41
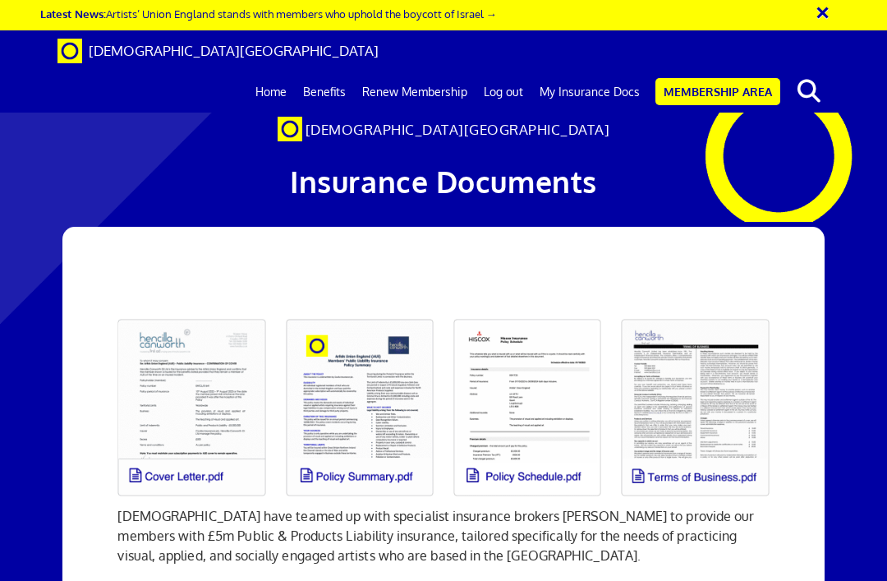
click at [210, 417] on link at bounding box center [192, 407] width 168 height 197
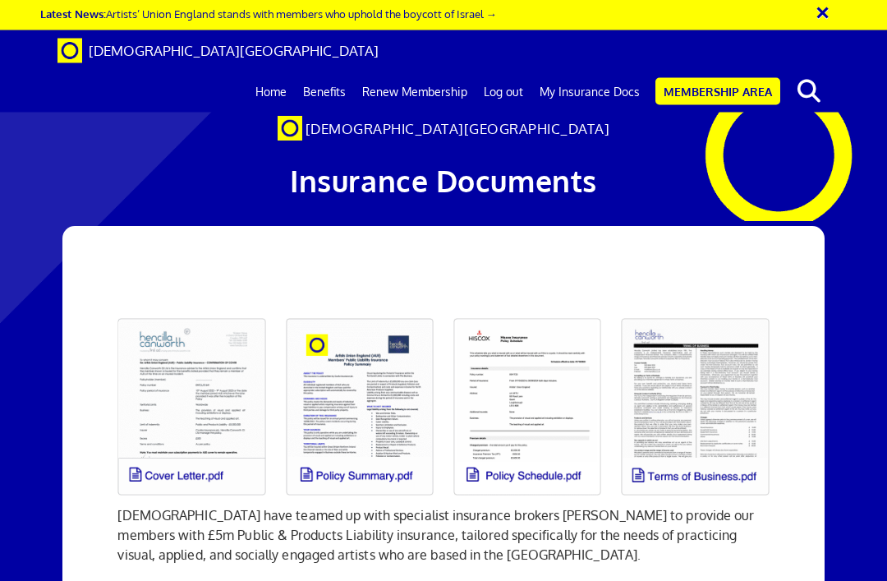
scroll to position [513, 0]
click at [727, 78] on link "Membership Area" at bounding box center [718, 91] width 125 height 27
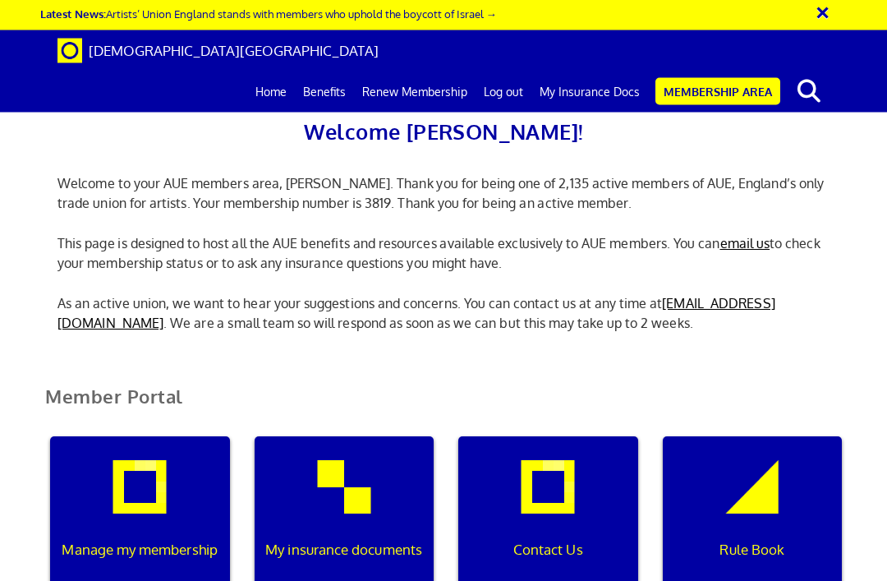
scroll to position [93, 0]
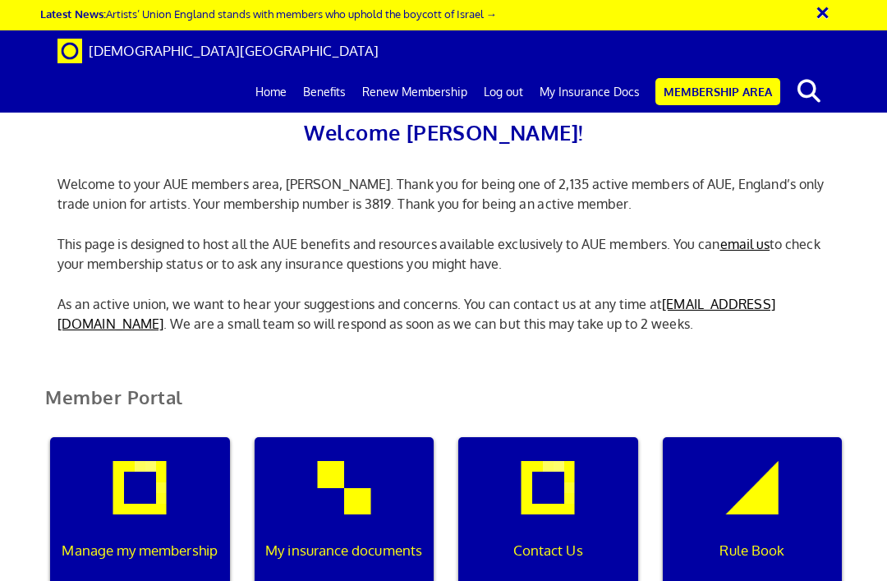
click at [340, 437] on div "My insurance documents" at bounding box center [345, 516] width 180 height 158
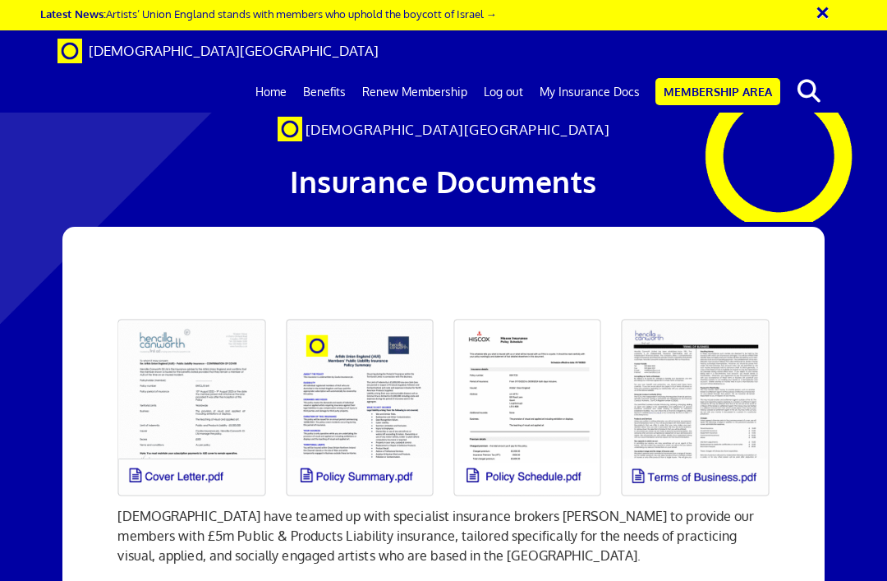
scroll to position [53, 0]
click at [182, 358] on link at bounding box center [192, 407] width 168 height 197
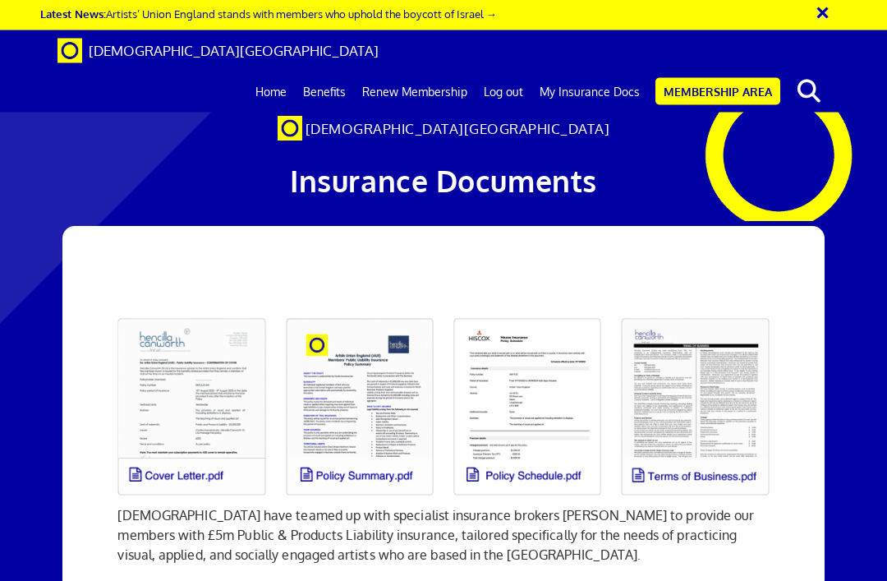
scroll to position [188, 0]
click at [554, 309] on link at bounding box center [528, 407] width 168 height 197
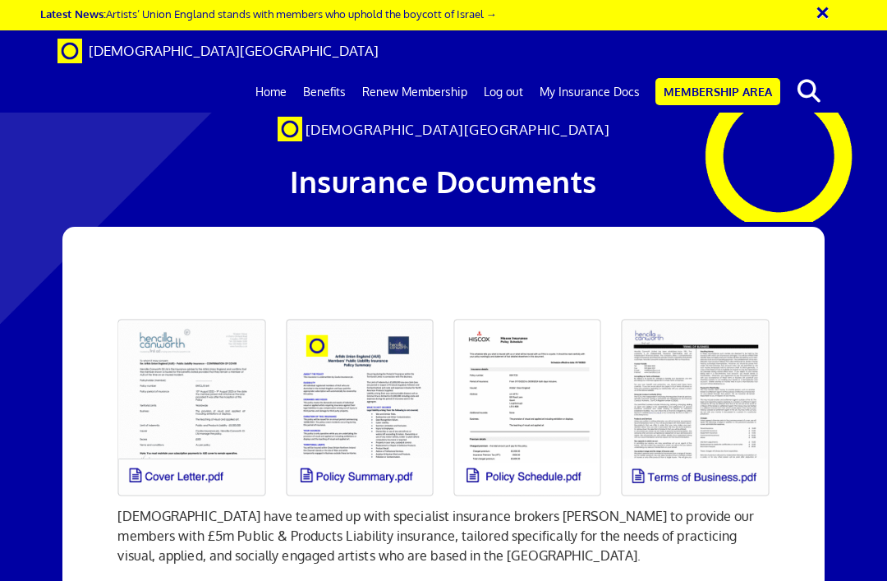
scroll to position [32, 0]
click at [214, 377] on link at bounding box center [192, 407] width 168 height 197
click at [273, 71] on link "Home" at bounding box center [271, 91] width 48 height 41
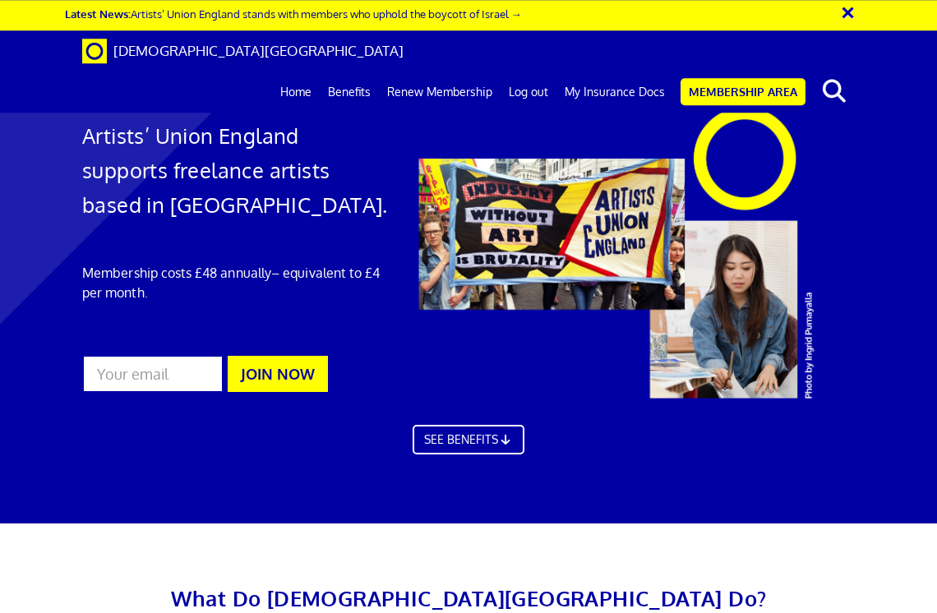
scroll to position [4172, 0]
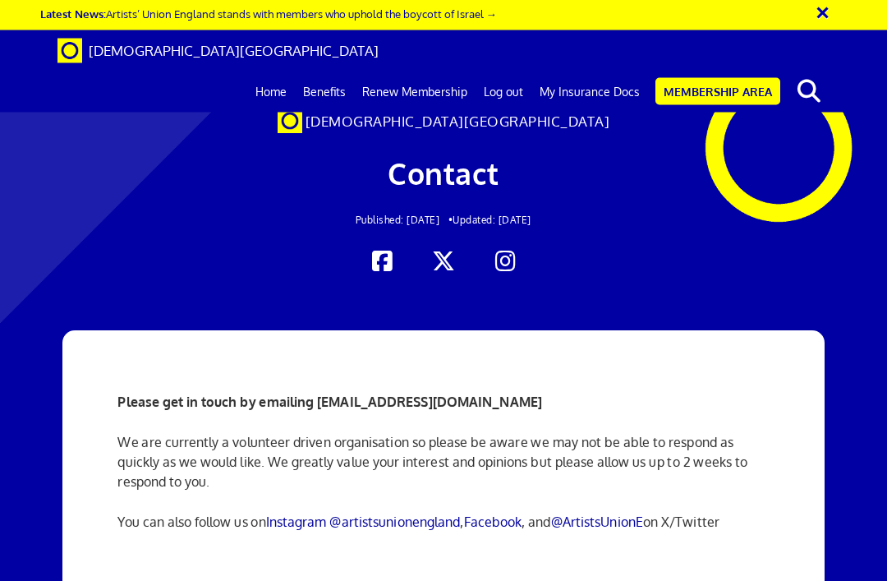
scroll to position [976, 0]
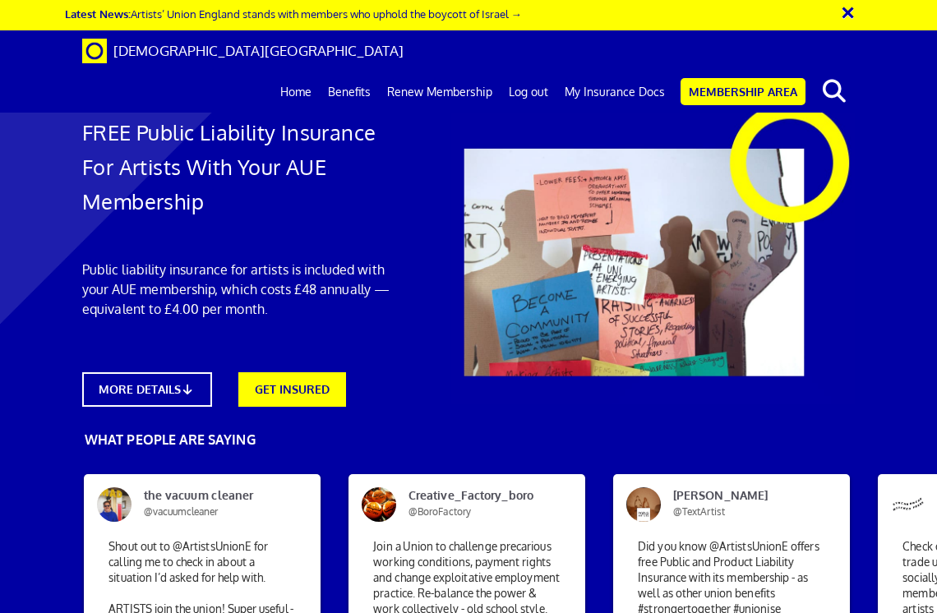
click at [627, 71] on link "My Insurance Docs" at bounding box center [614, 91] width 117 height 41
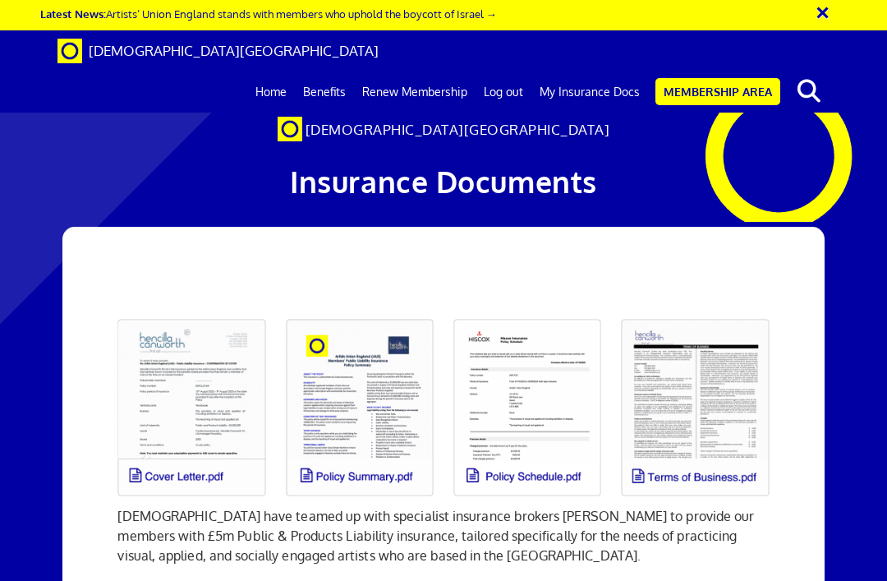
click at [225, 393] on link at bounding box center [192, 407] width 168 height 197
click at [523, 374] on link at bounding box center [528, 407] width 168 height 197
click at [685, 372] on link at bounding box center [695, 407] width 168 height 197
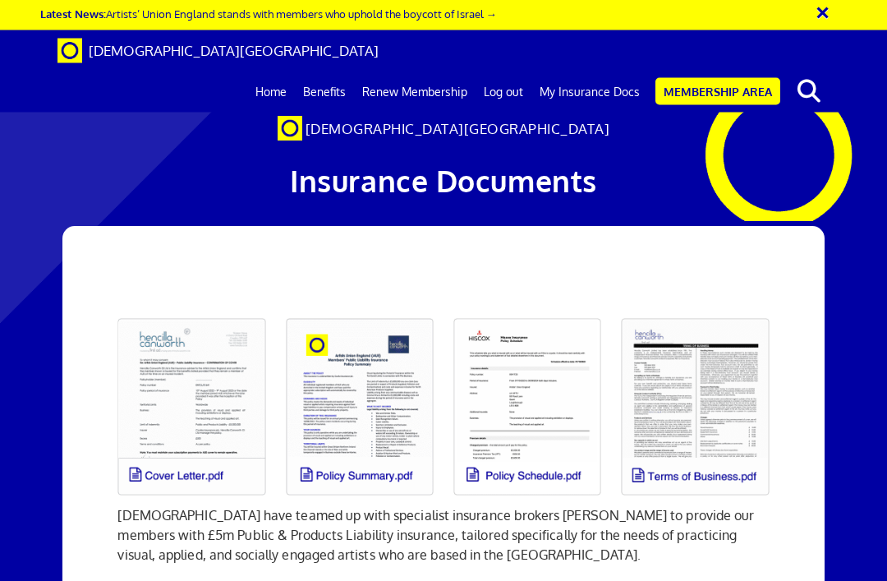
scroll to position [855, 0]
click at [725, 78] on link "Membership Area" at bounding box center [718, 91] width 125 height 27
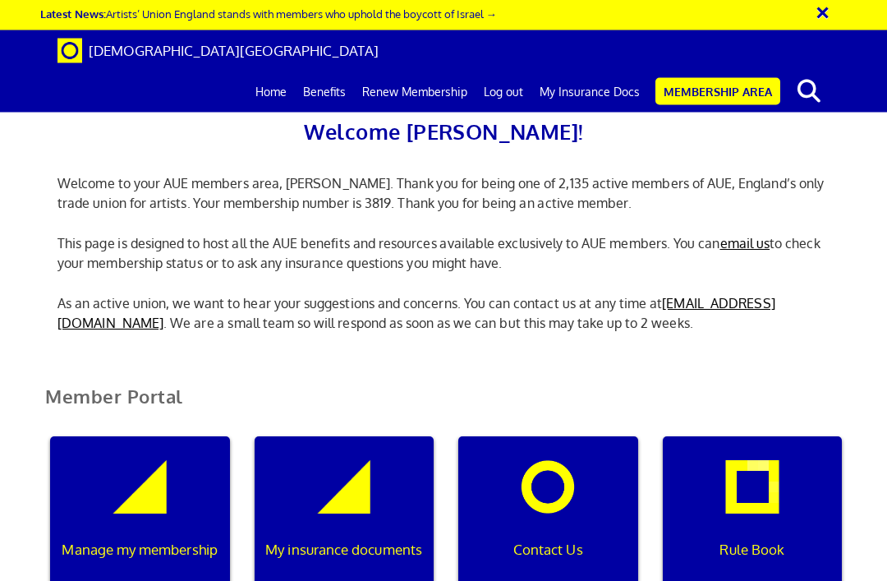
scroll to position [229, 0]
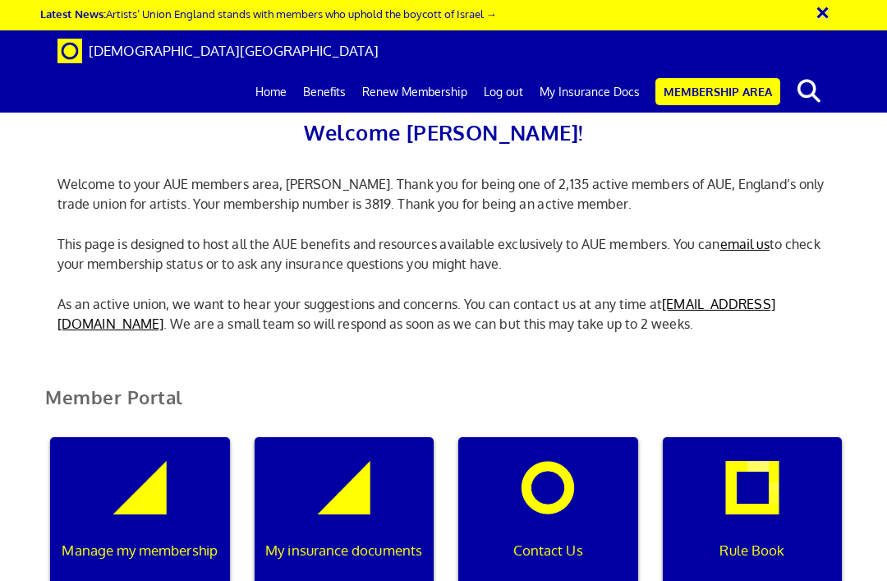
click at [151, 437] on div "Manage my membership" at bounding box center [140, 516] width 180 height 158
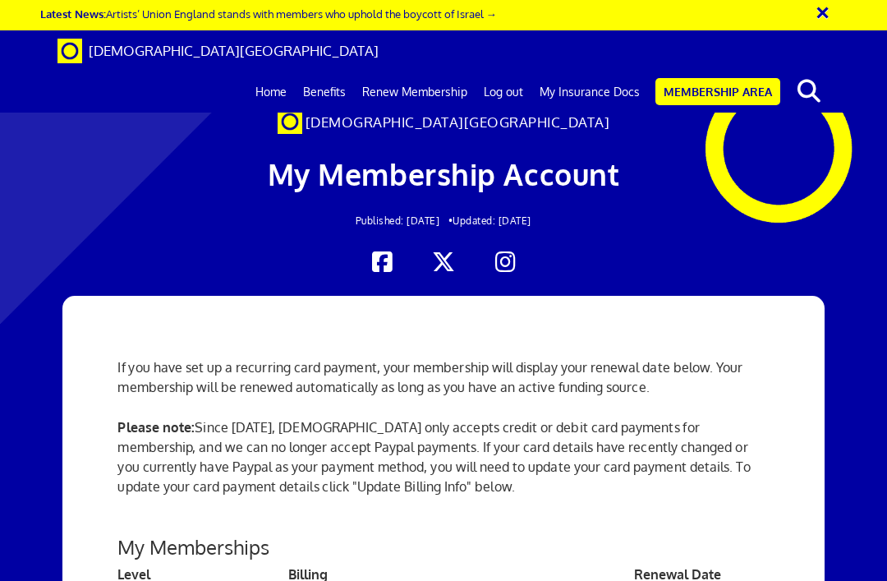
scroll to position [13, 0]
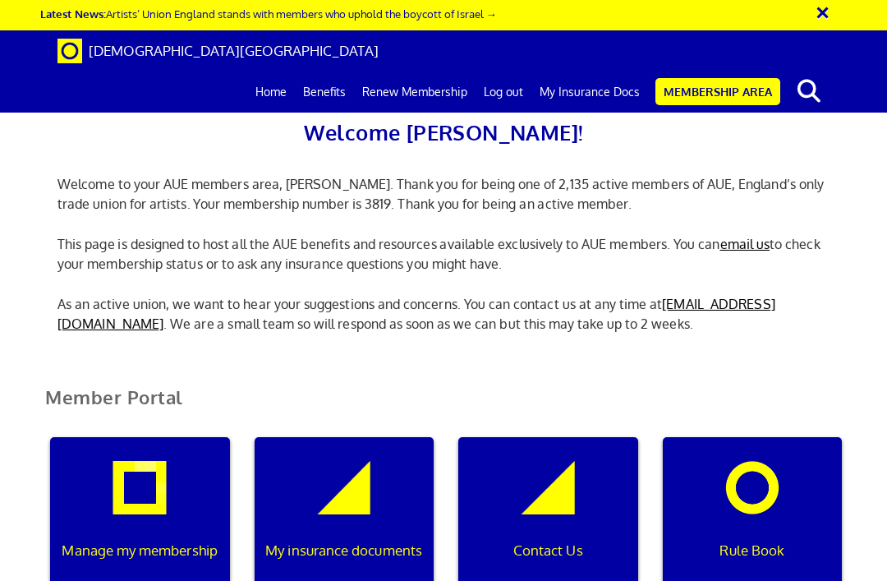
scroll to position [0, 5]
click at [389, 437] on div "My insurance documents" at bounding box center [345, 516] width 180 height 158
click at [366, 437] on div "My insurance documents" at bounding box center [345, 516] width 180 height 158
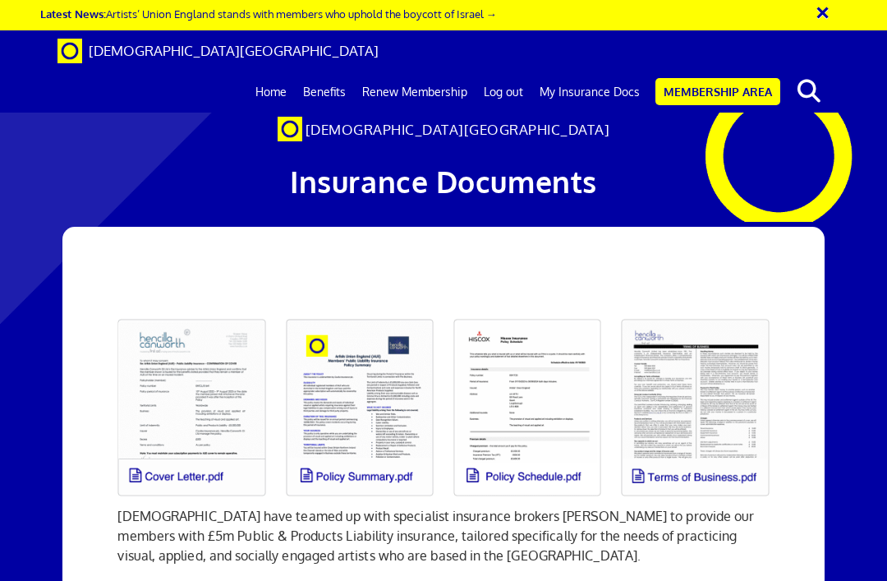
scroll to position [37, 0]
click at [721, 78] on link "Membership Area" at bounding box center [718, 91] width 125 height 27
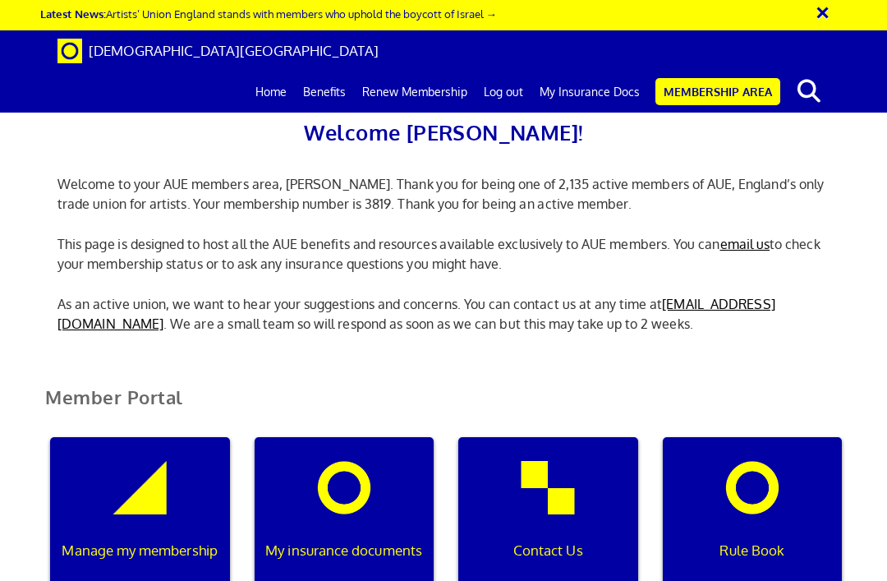
scroll to position [348, 0]
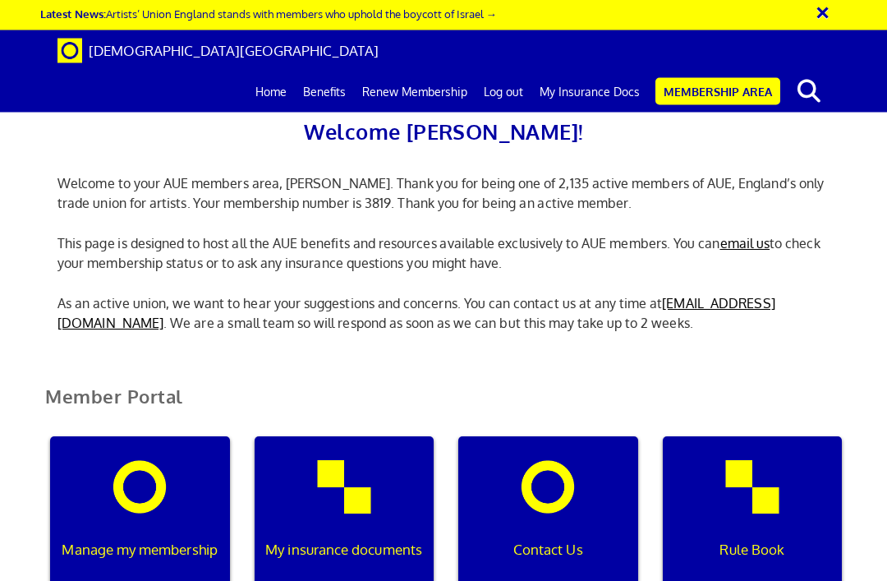
scroll to position [107, 0]
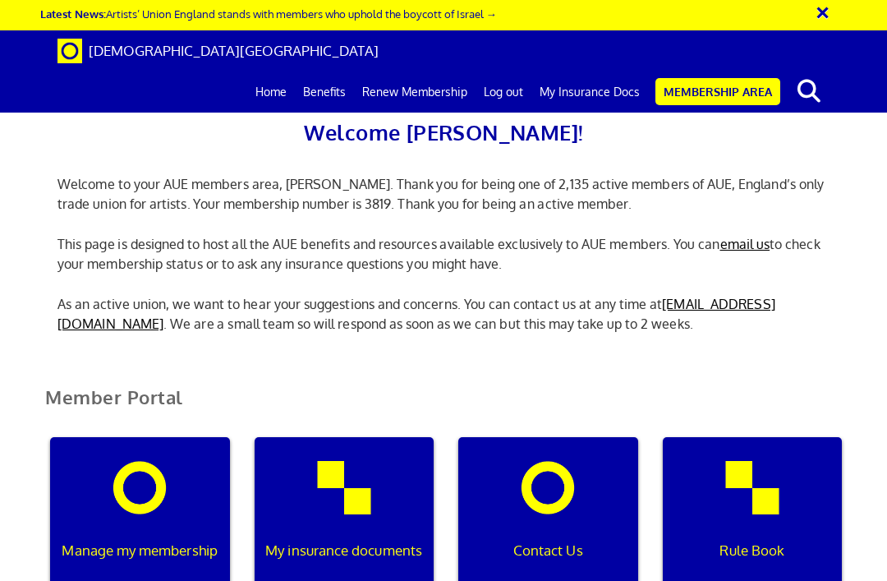
click at [354, 437] on div "My insurance documents" at bounding box center [345, 516] width 180 height 158
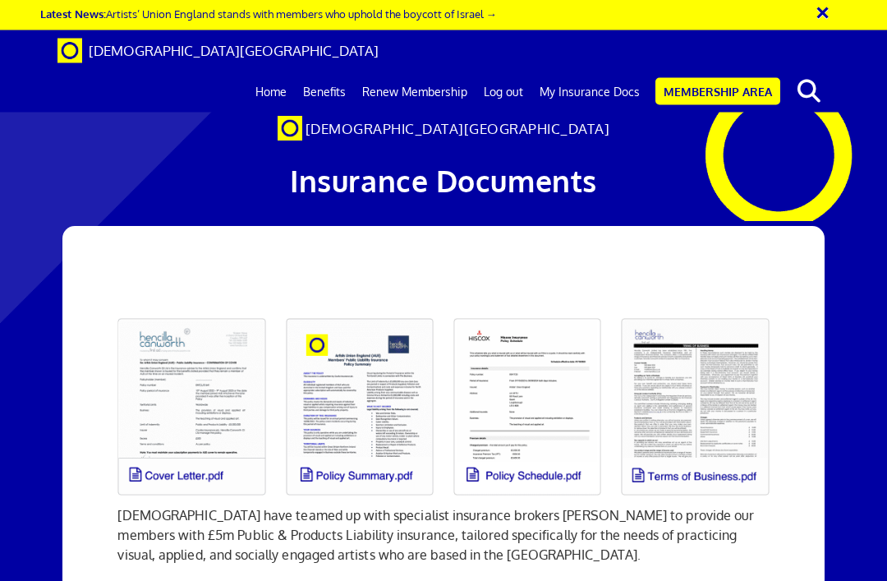
scroll to position [110, 0]
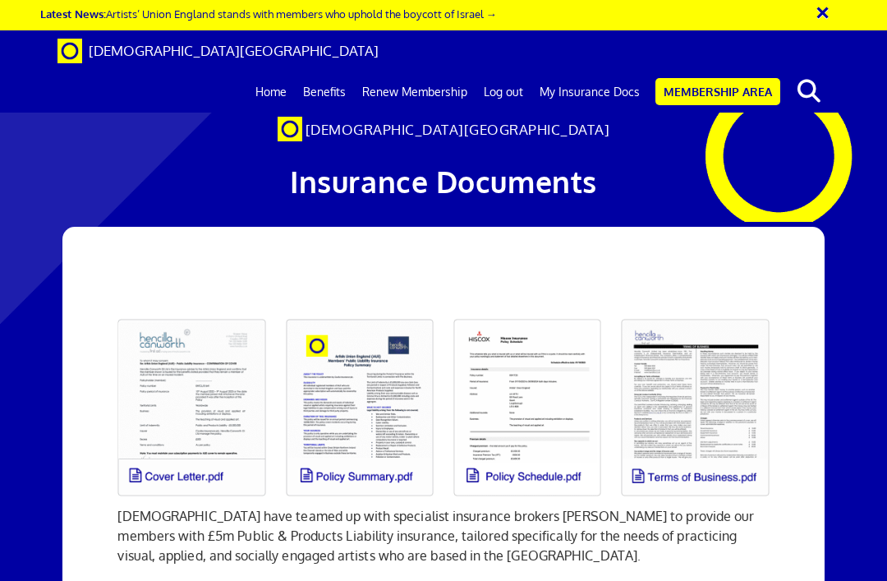
click at [168, 309] on link at bounding box center [192, 407] width 168 height 197
click at [380, 309] on link at bounding box center [360, 407] width 168 height 197
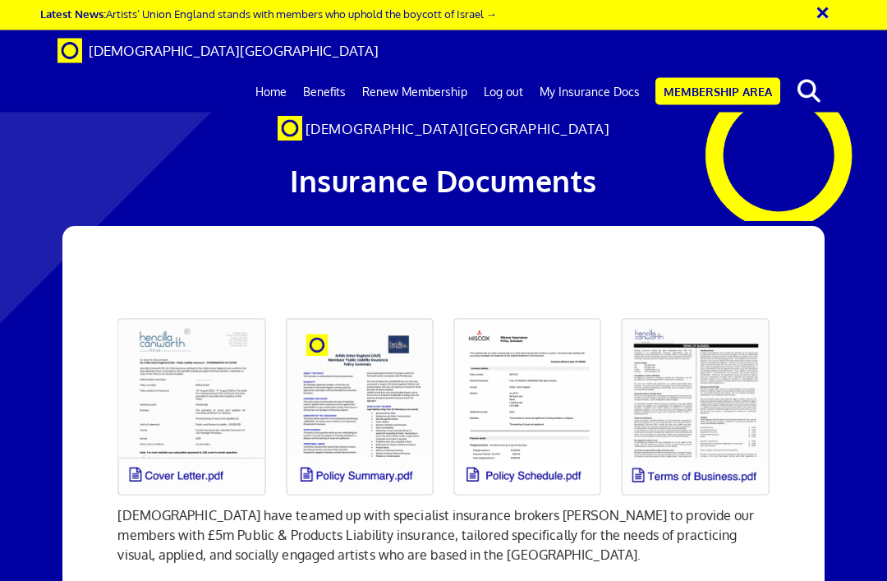
scroll to position [0, 0]
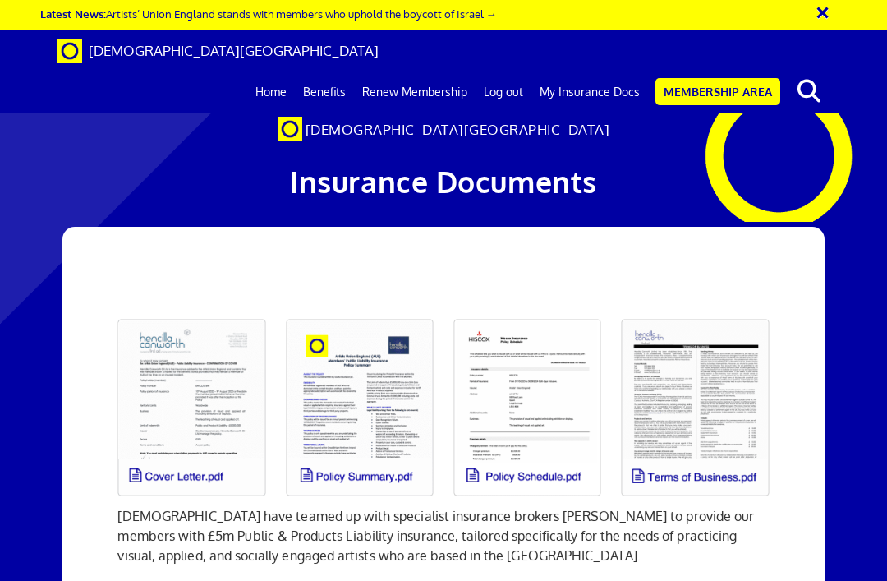
click at [275, 71] on link "Home" at bounding box center [271, 91] width 48 height 41
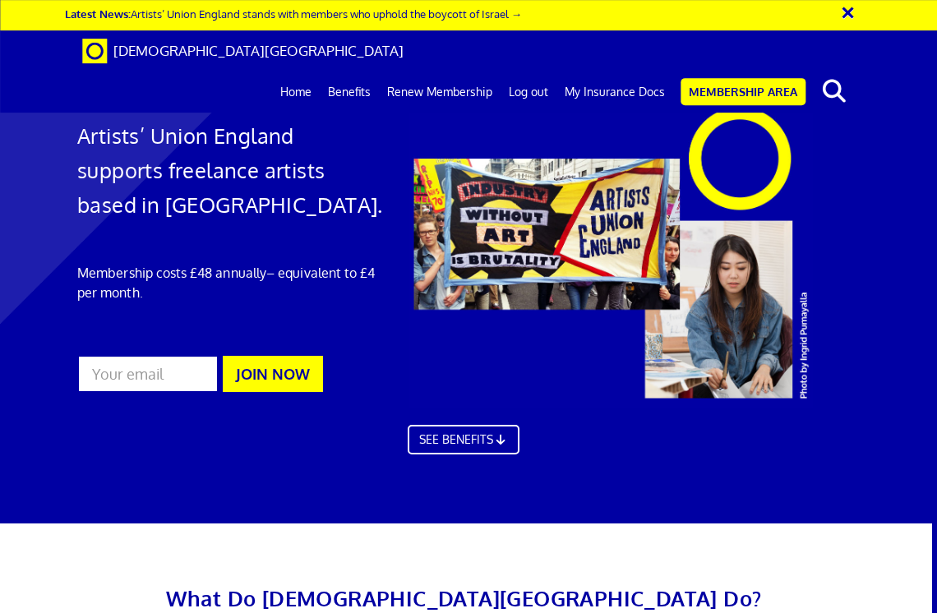
scroll to position [2082, 5]
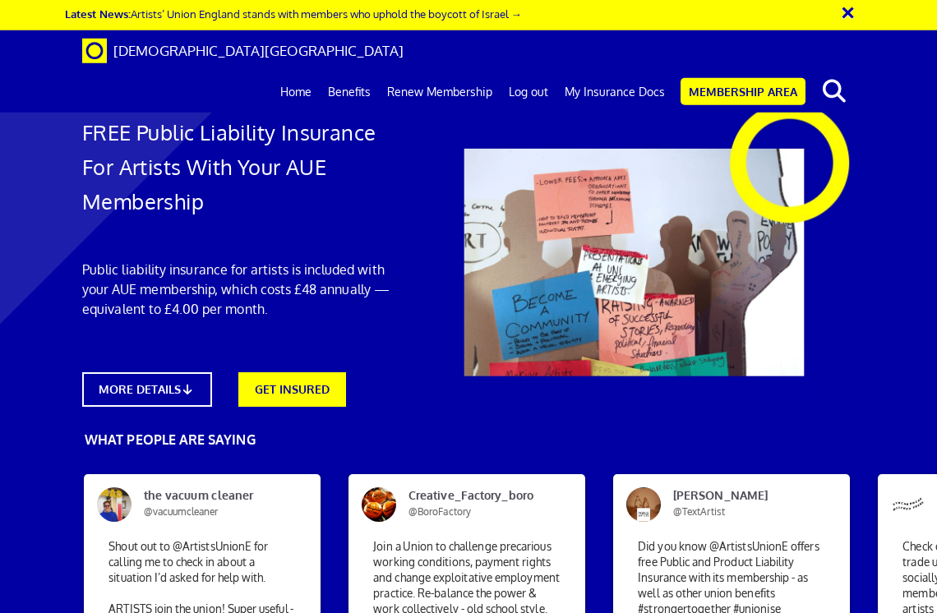
scroll to position [0, 527]
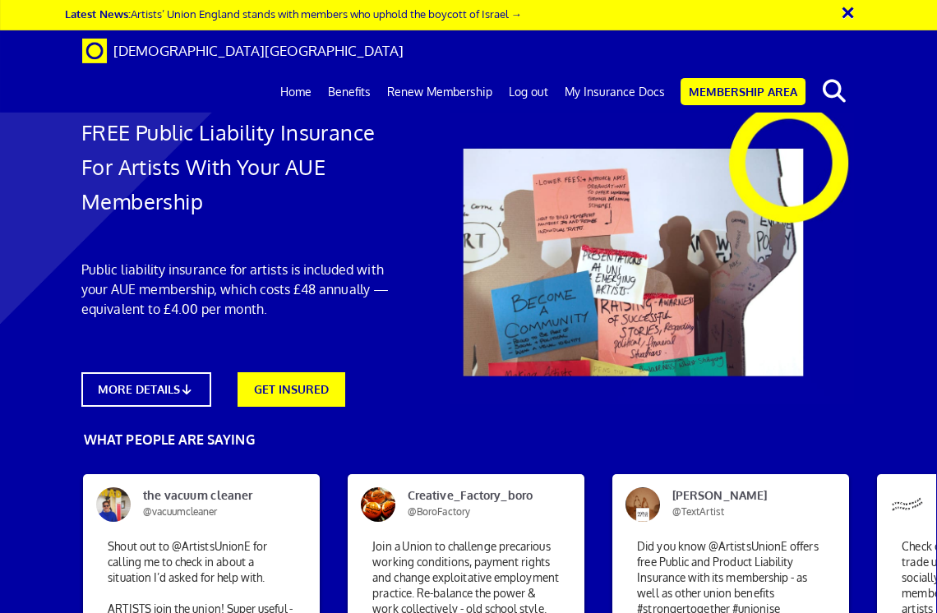
scroll to position [3698, 1]
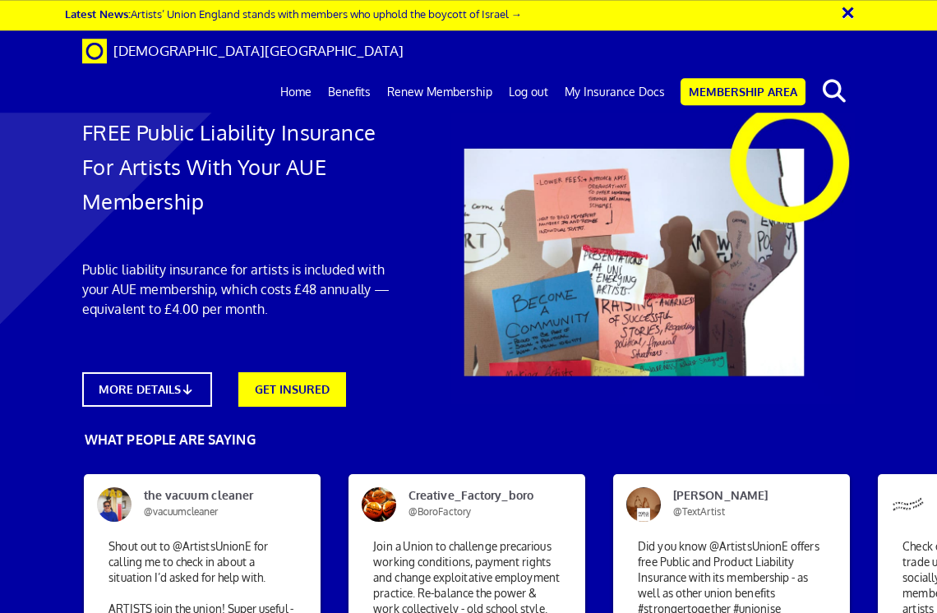
scroll to position [932, 0]
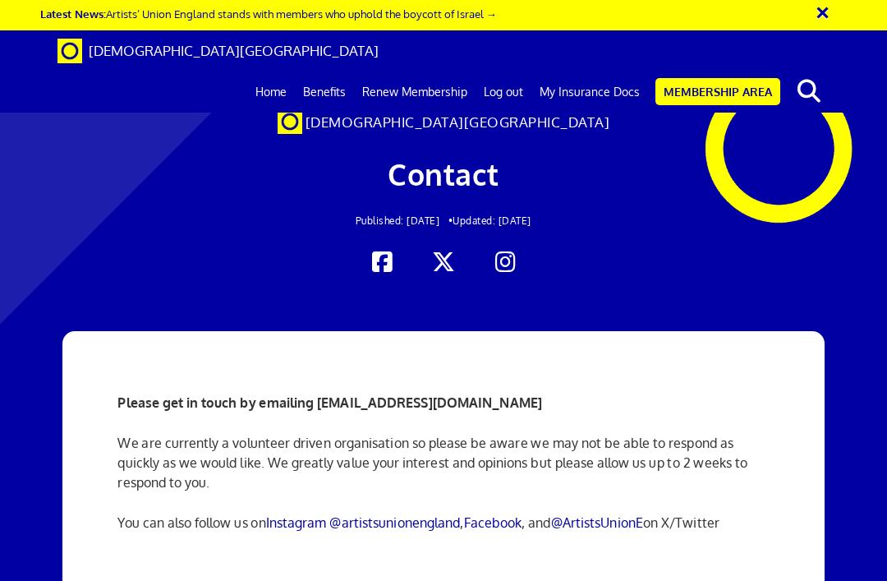
click at [273, 71] on link "Home" at bounding box center [271, 91] width 48 height 41
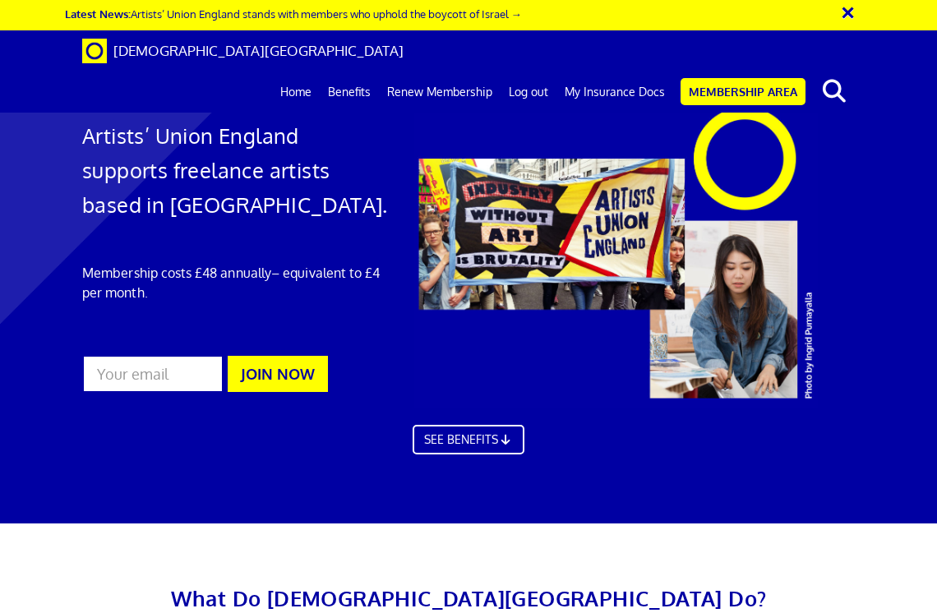
click at [607, 71] on link "My Insurance Docs" at bounding box center [614, 91] width 117 height 41
click at [615, 71] on link "My Insurance Docs" at bounding box center [614, 91] width 117 height 41
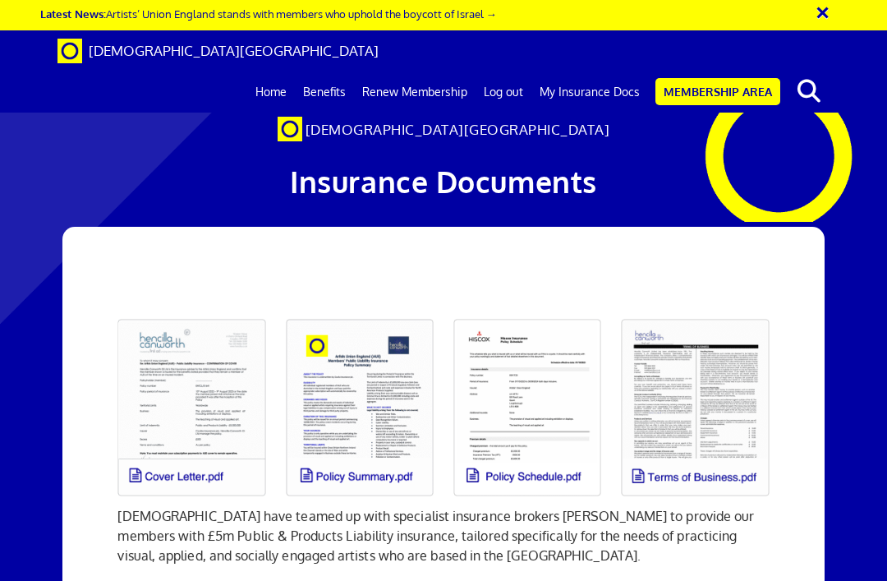
scroll to position [481, 0]
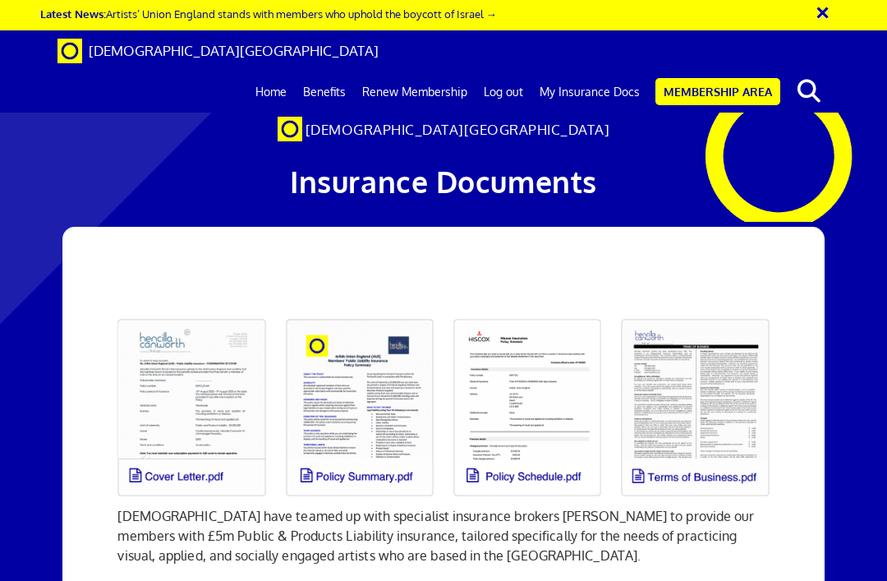
click at [546, 395] on link at bounding box center [528, 407] width 168 height 197
click at [333, 71] on link "Benefits" at bounding box center [324, 91] width 59 height 41
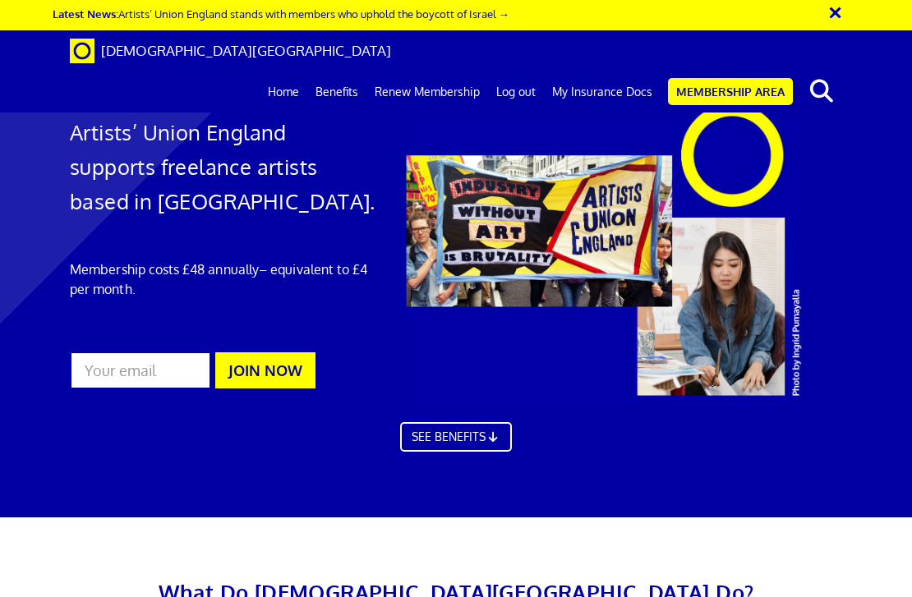
scroll to position [814, 0]
click at [726, 78] on link "Membership Area" at bounding box center [730, 91] width 125 height 27
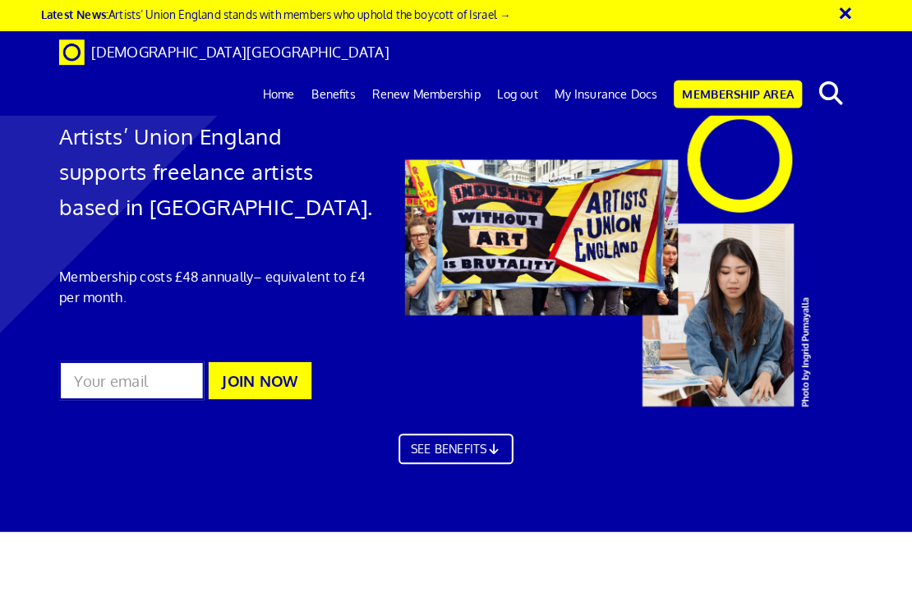
scroll to position [2, 0]
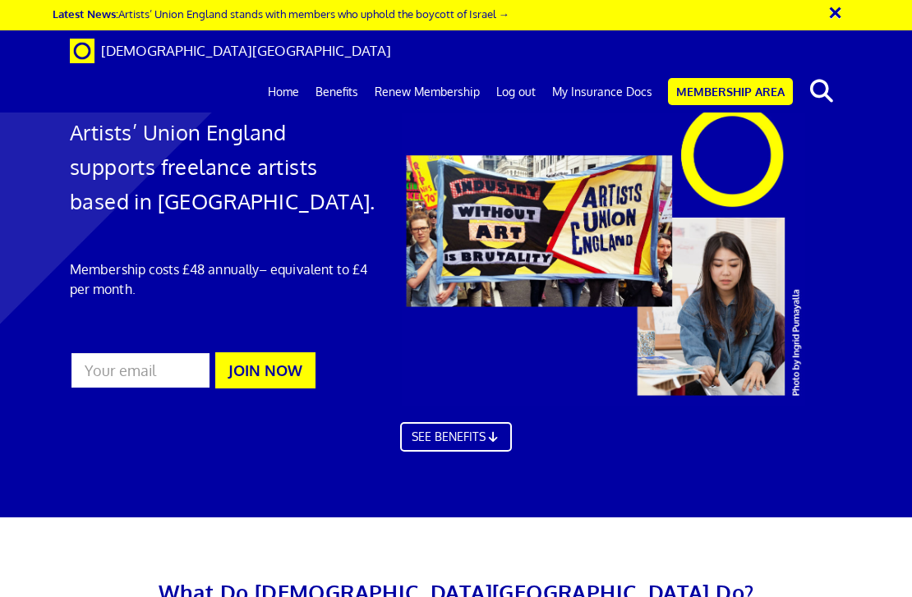
click at [609, 71] on link "My Insurance Docs" at bounding box center [602, 91] width 117 height 41
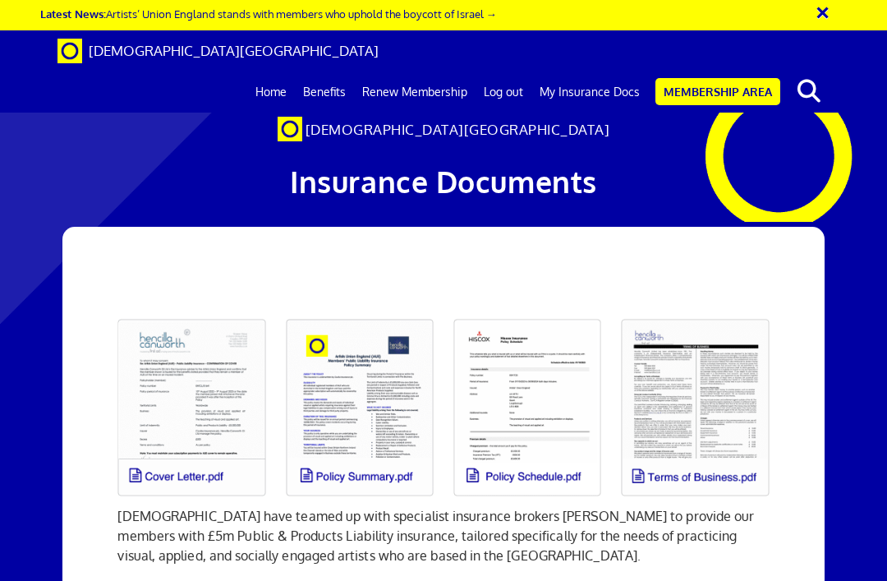
click at [224, 384] on link at bounding box center [192, 407] width 168 height 197
click at [497, 71] on link "Log out" at bounding box center [504, 91] width 56 height 41
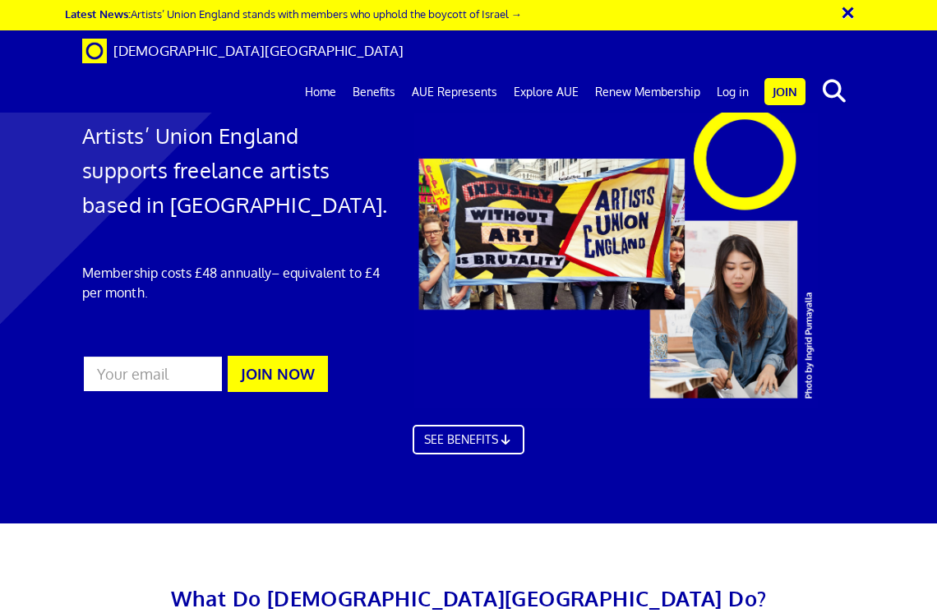
scroll to position [4, 0]
click at [732, 71] on link "Log in" at bounding box center [732, 91] width 48 height 41
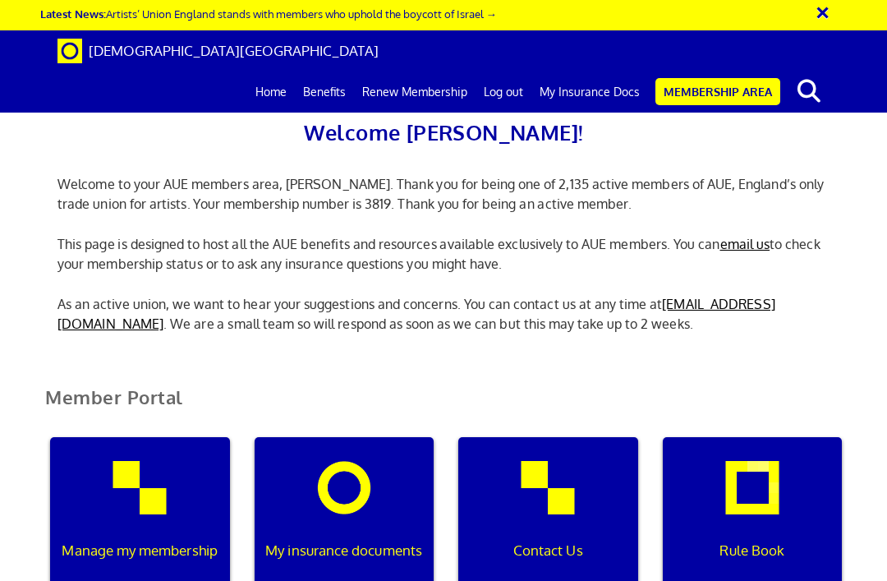
scroll to position [0, 5]
click at [590, 71] on link "My Insurance Docs" at bounding box center [590, 91] width 117 height 41
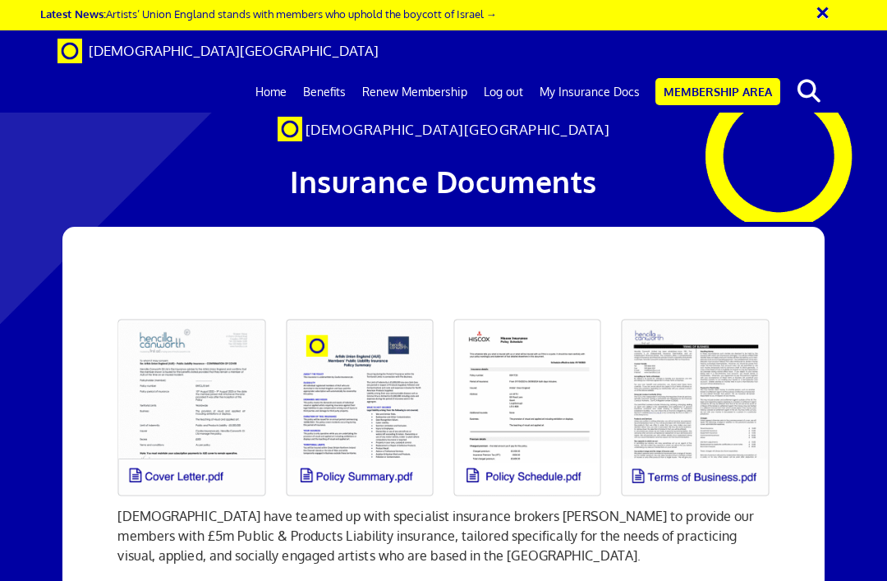
click at [214, 417] on link at bounding box center [192, 407] width 168 height 197
click at [532, 396] on link at bounding box center [528, 407] width 168 height 197
